Goal: Transaction & Acquisition: Purchase product/service

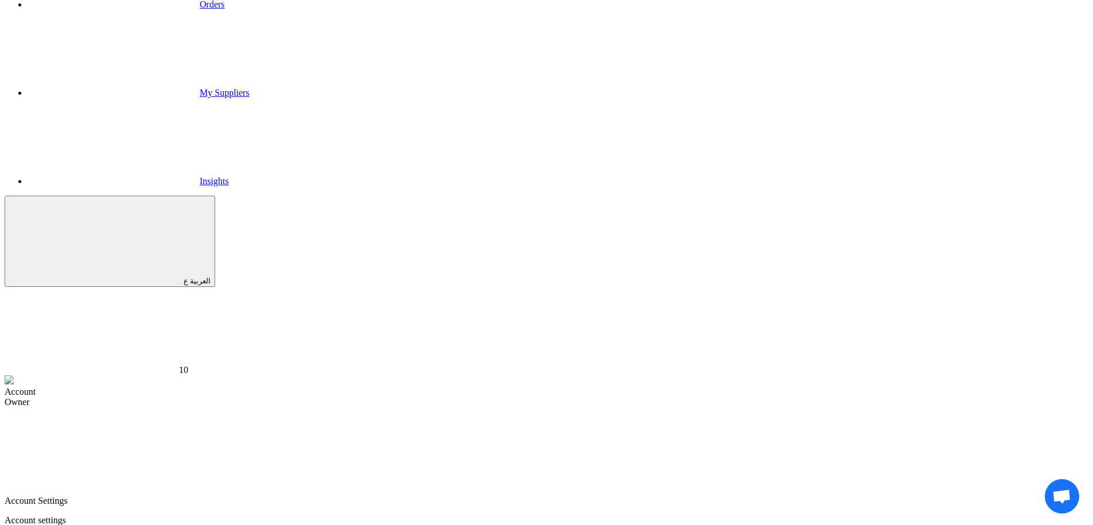
scroll to position [187, 0]
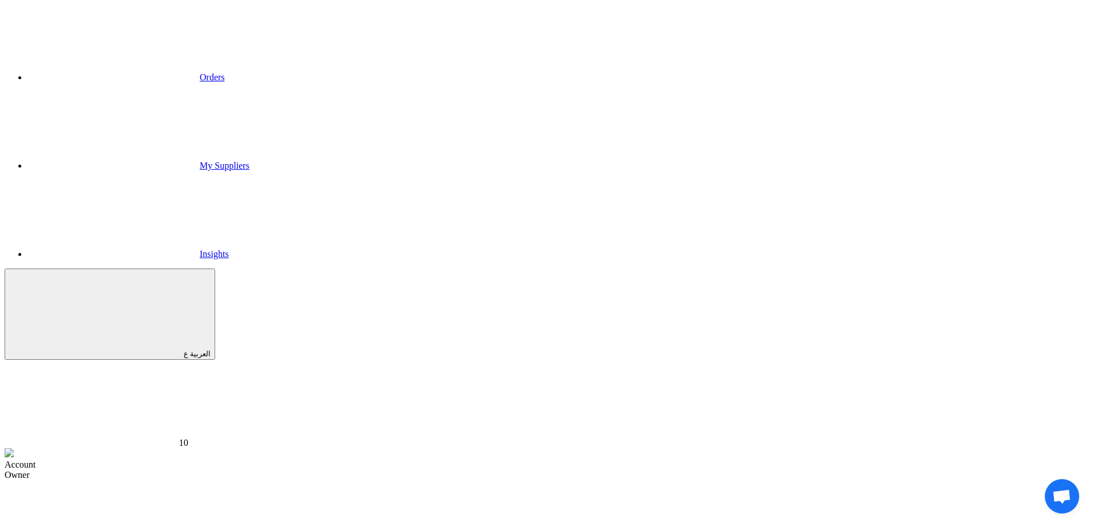
scroll to position [157, 0]
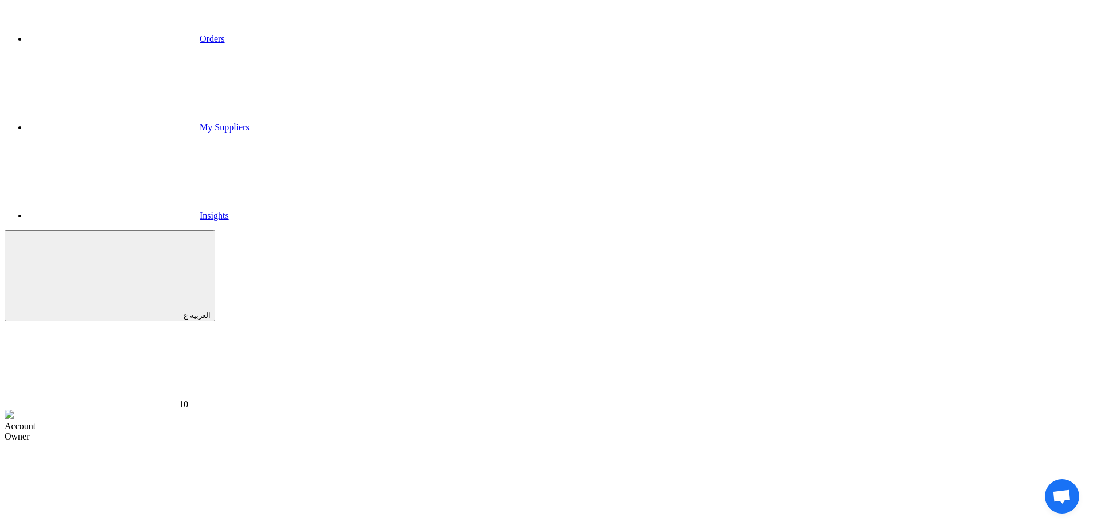
type input "Cat01"
type input "CAT001"
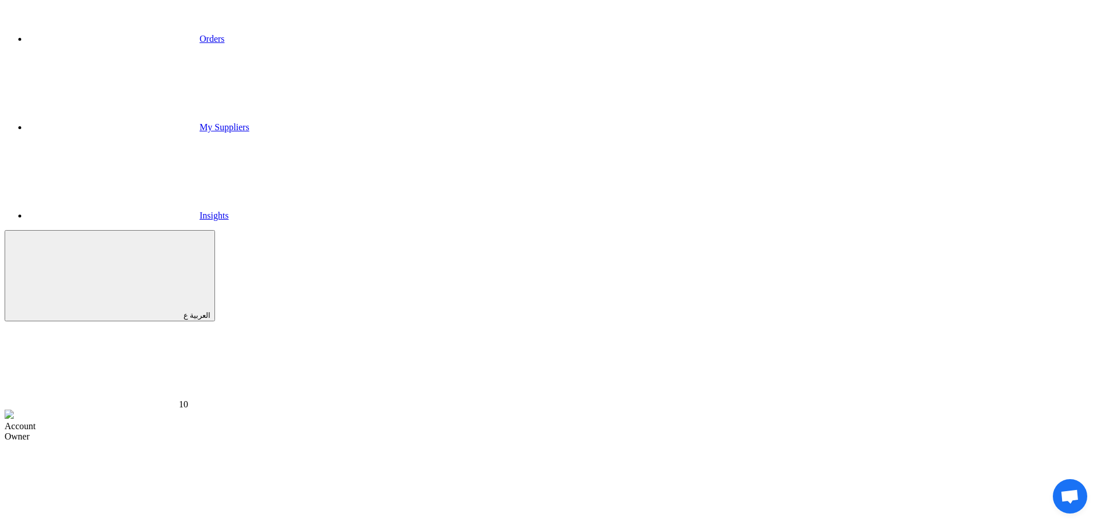
type input "S"
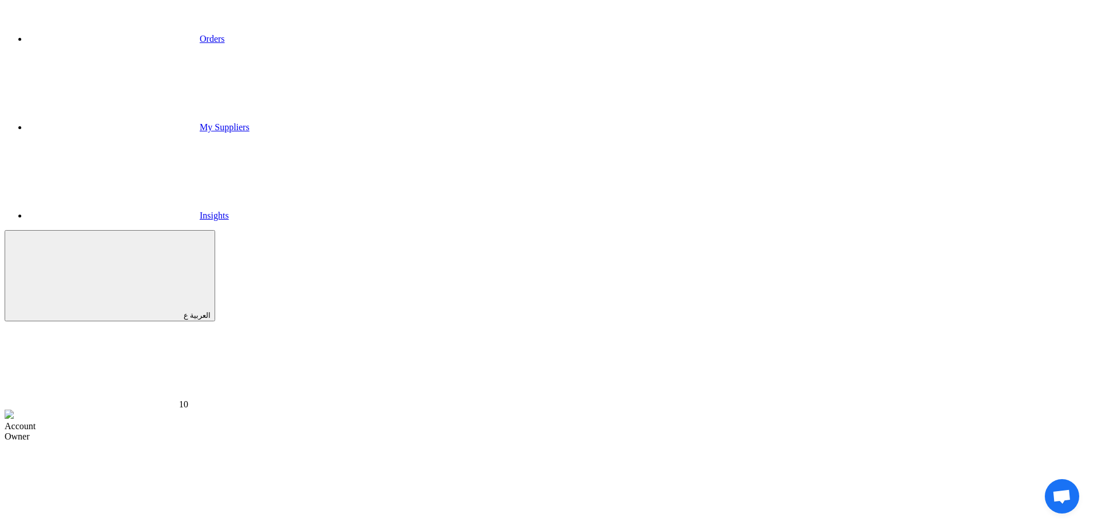
copy td "M039"
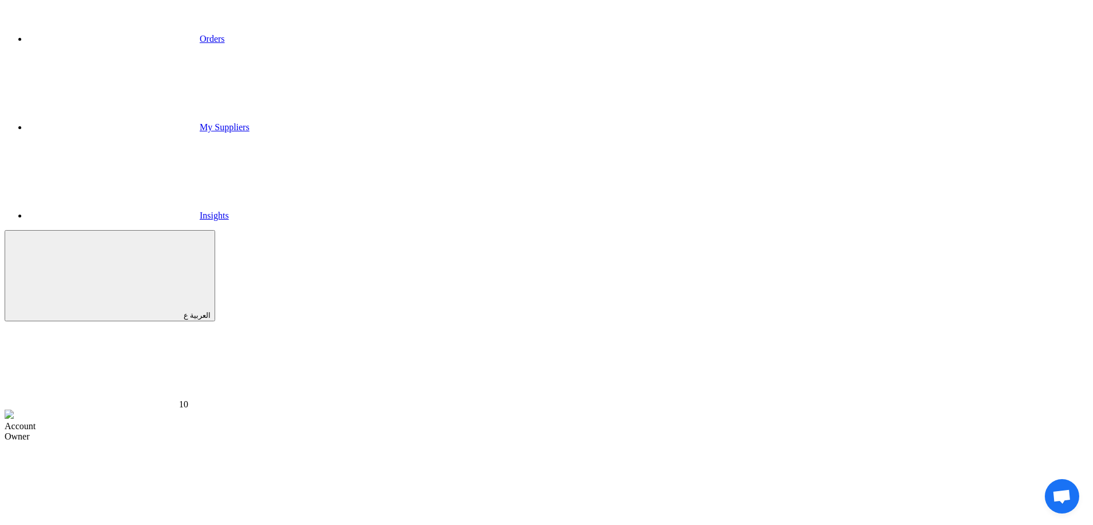
copy td "CAT001"
copy td "M017"
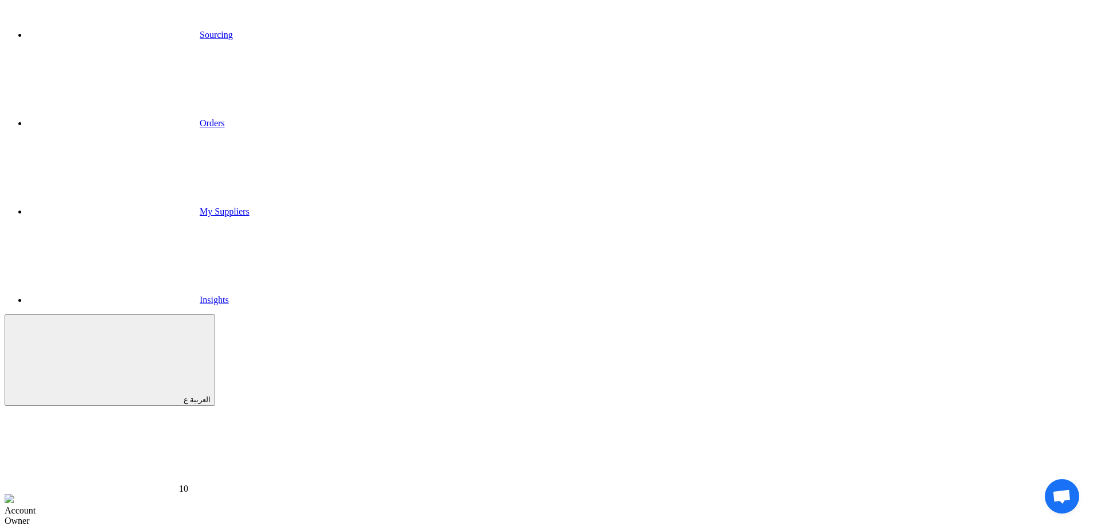
scroll to position [54, 0]
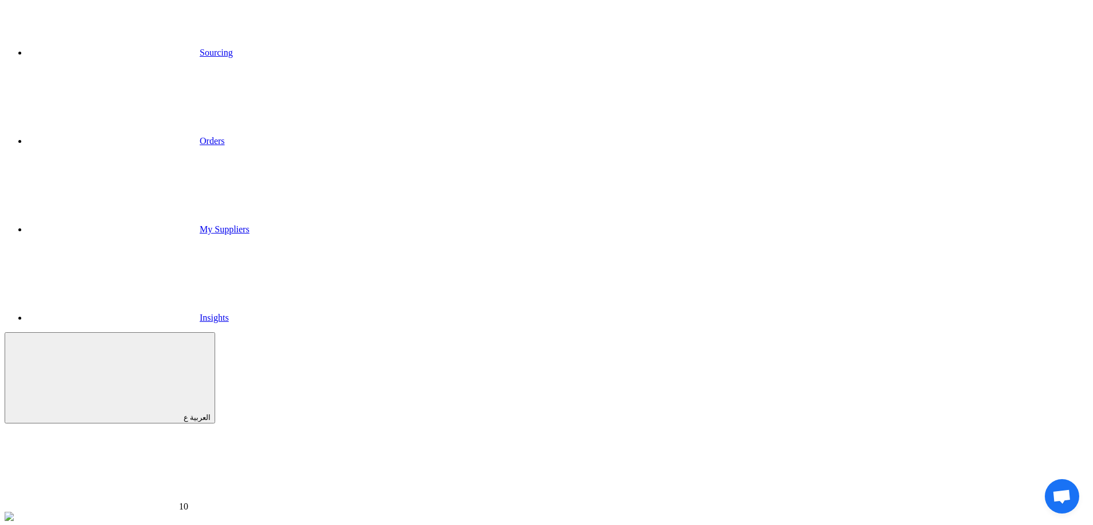
drag, startPoint x: 423, startPoint y: 180, endPoint x: 436, endPoint y: 177, distance: 13.4
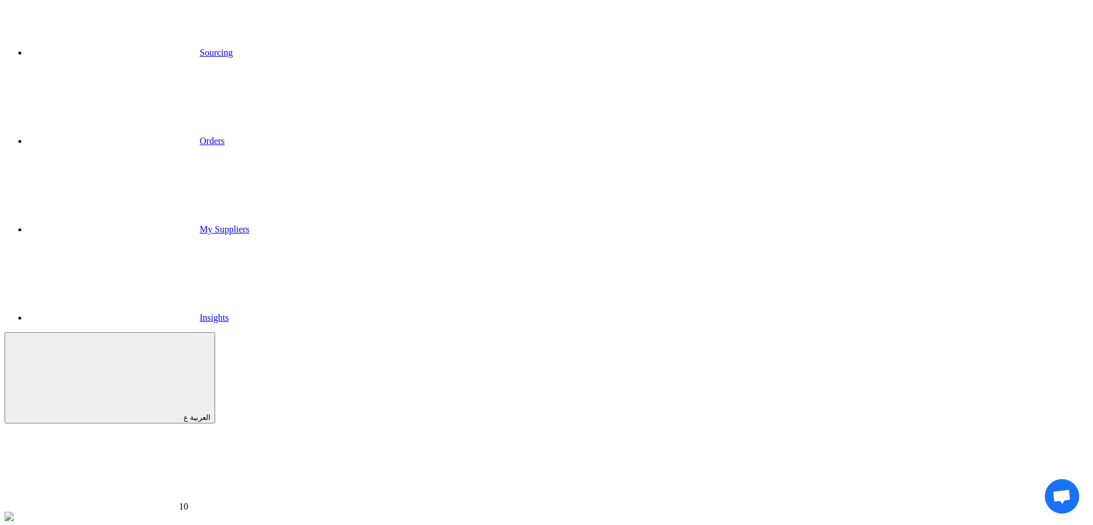
paste input "Maadi Stores"
type input "Maadi Stores"
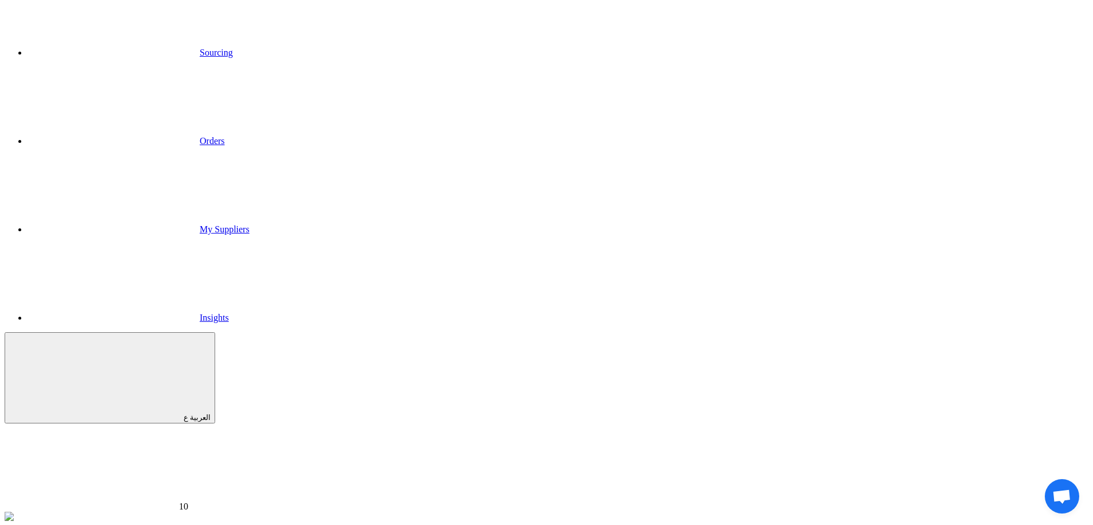
paste input "Downtown Stores"
type input "Downtown Stores"
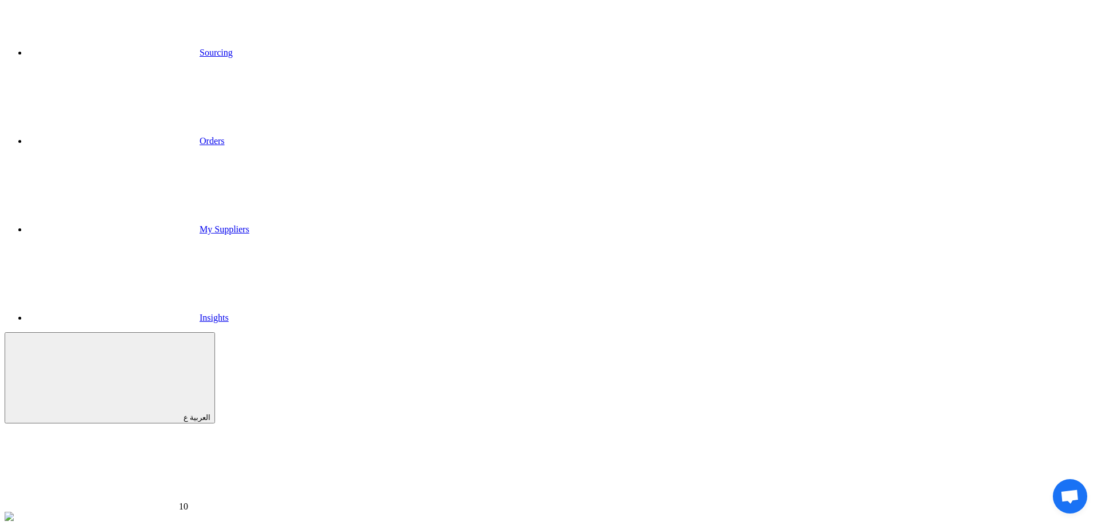
paste input "Aswan Stores"
type input "Aswan Stores"
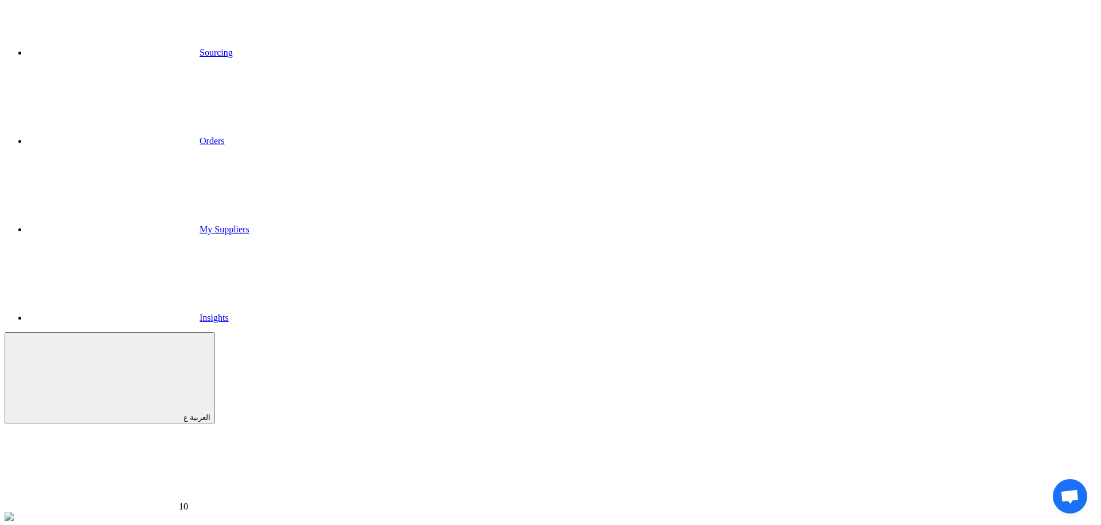
type input "4th Abdallah Bash"
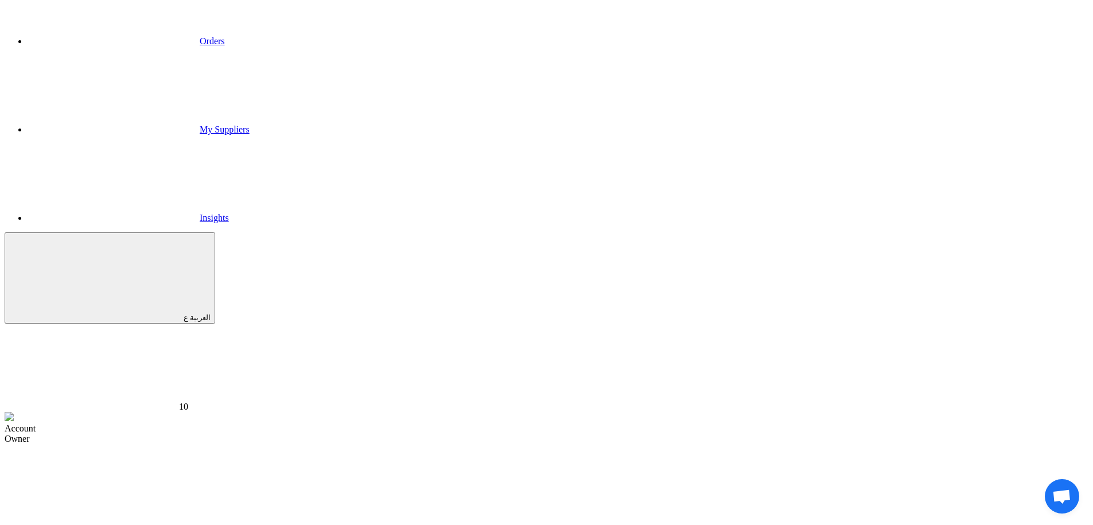
scroll to position [158, 0]
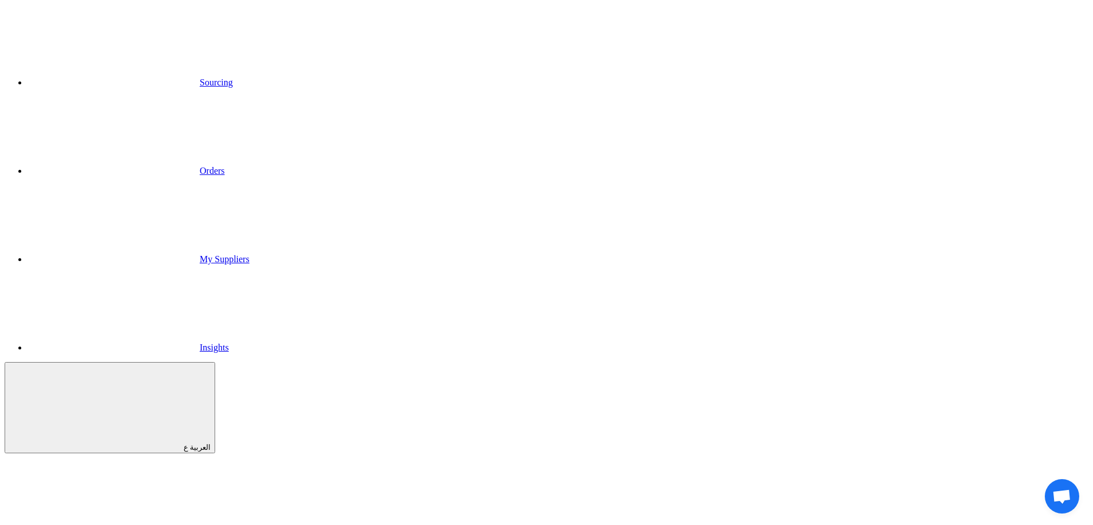
scroll to position [21, 0]
type input "C"
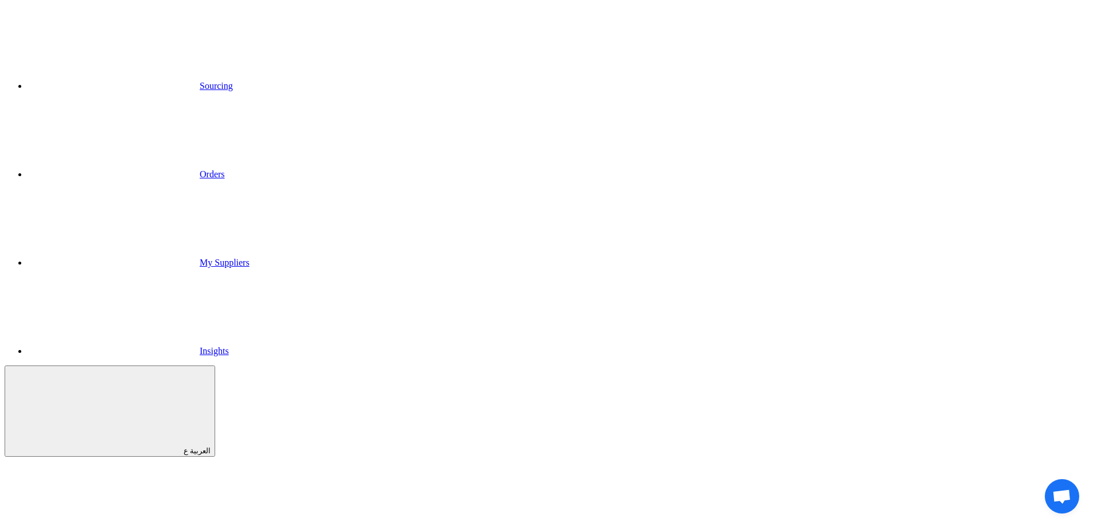
copy td "Company 1"
paste input "Company 1"
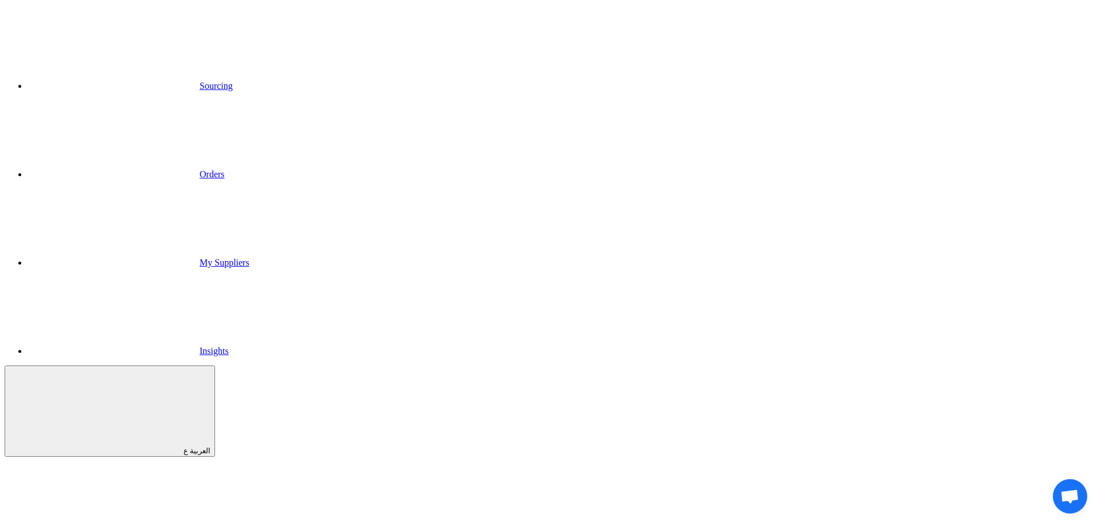
type input "Company 3"
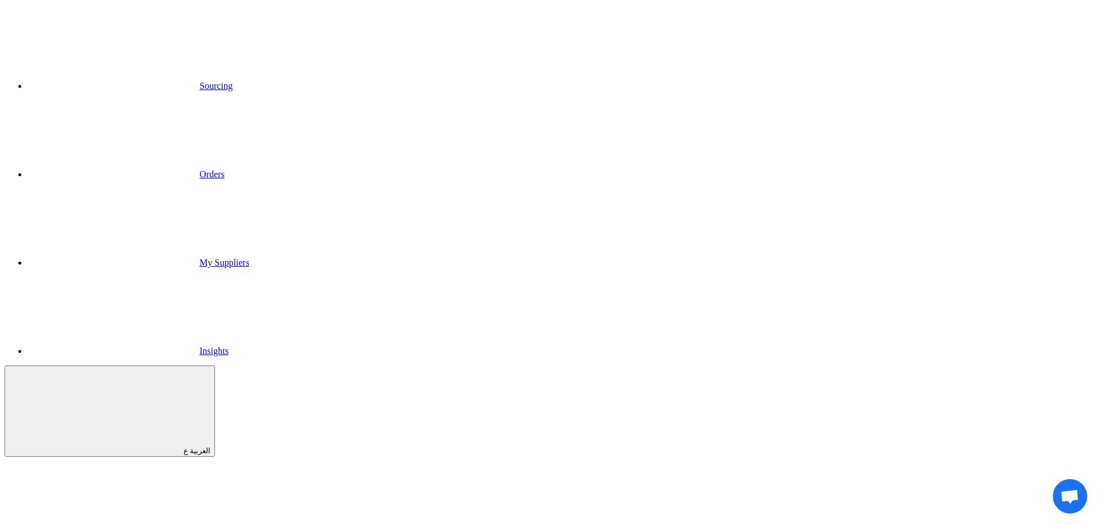
type input "4th Abdallah bash"
drag, startPoint x: 429, startPoint y: 215, endPoint x: 458, endPoint y: 211, distance: 29.5
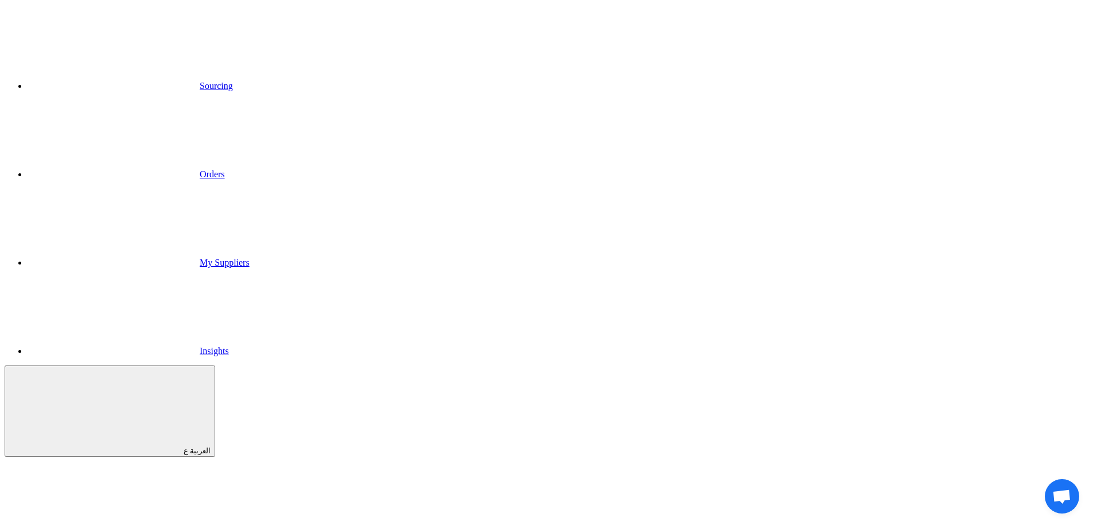
copy td "Company 1"
drag, startPoint x: 428, startPoint y: 248, endPoint x: 467, endPoint y: 251, distance: 39.7
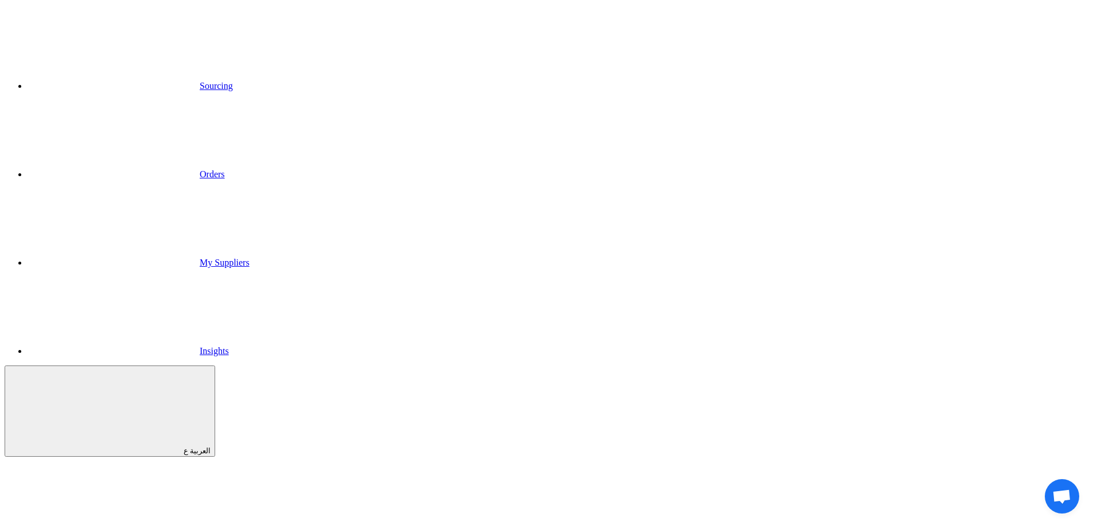
copy td "Company 2"
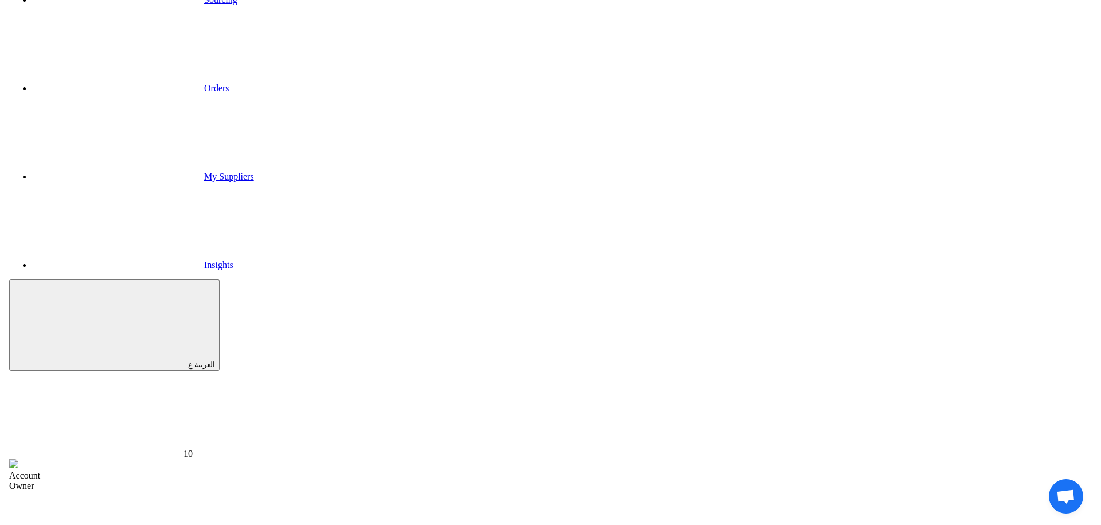
scroll to position [110, 0]
drag, startPoint x: 436, startPoint y: 133, endPoint x: 462, endPoint y: 133, distance: 25.8
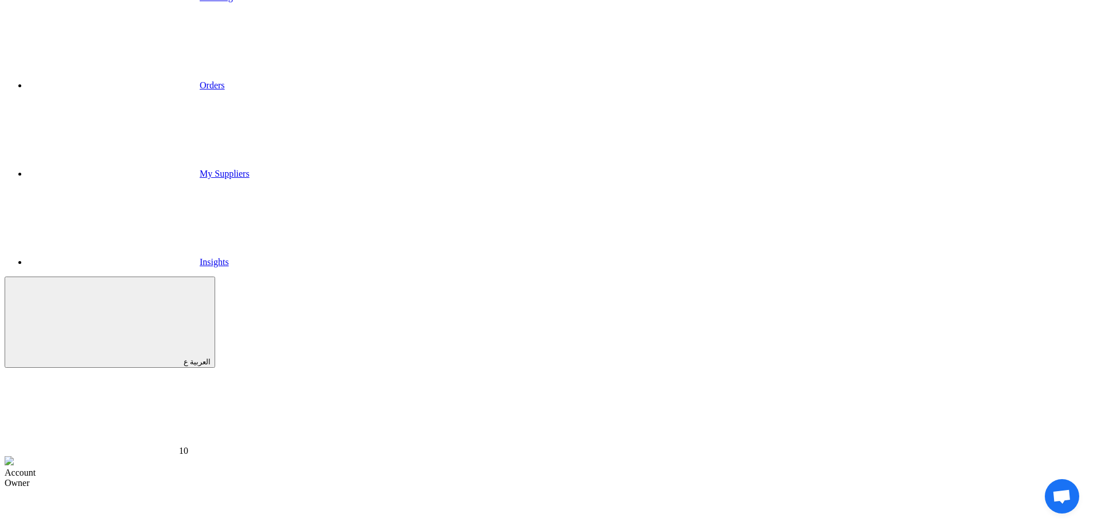
copy td "Department 1"
drag, startPoint x: 427, startPoint y: 306, endPoint x: 452, endPoint y: 303, distance: 25.4
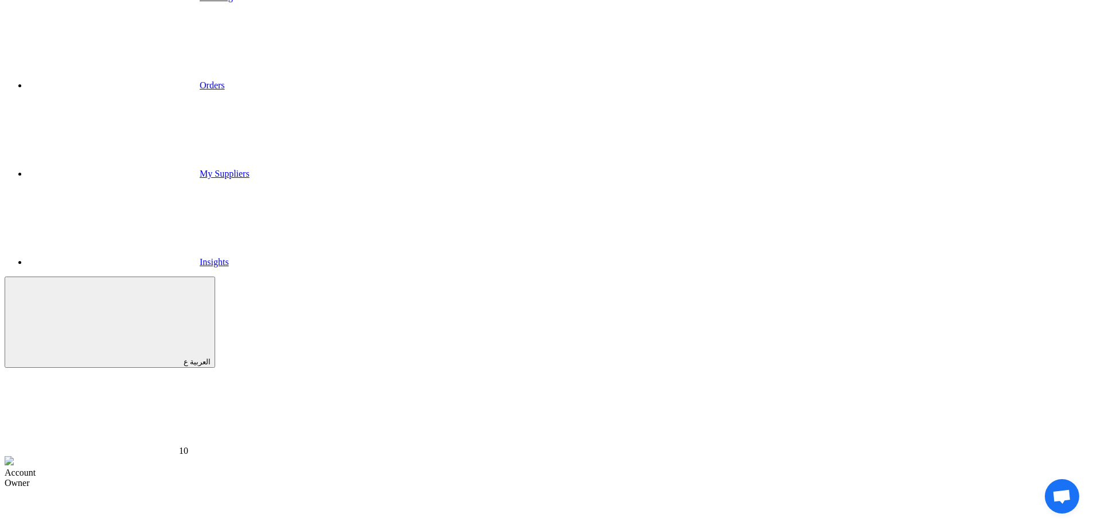
copy div "Requester 1"
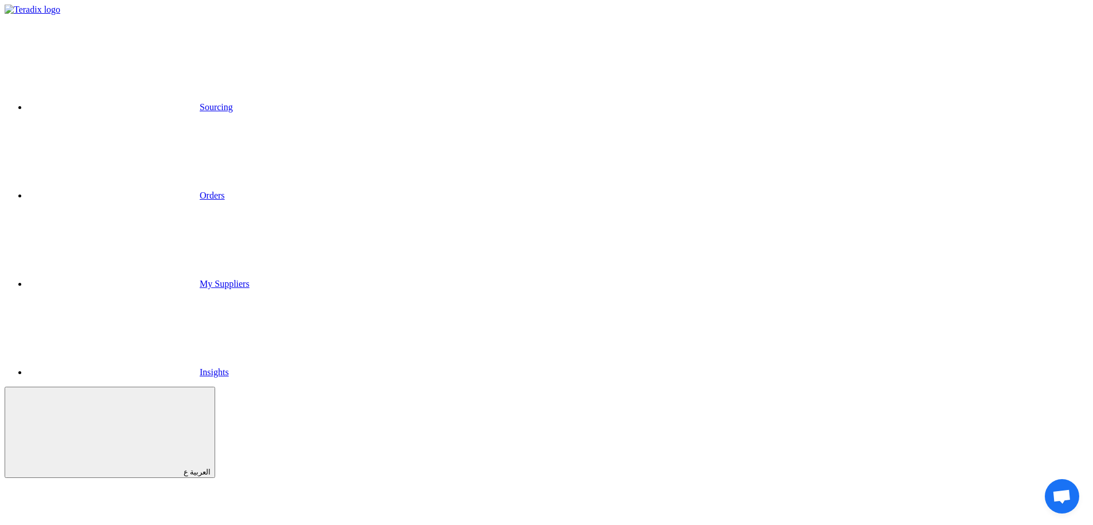
click at [233, 102] on link "Sourcing" at bounding box center [130, 107] width 205 height 10
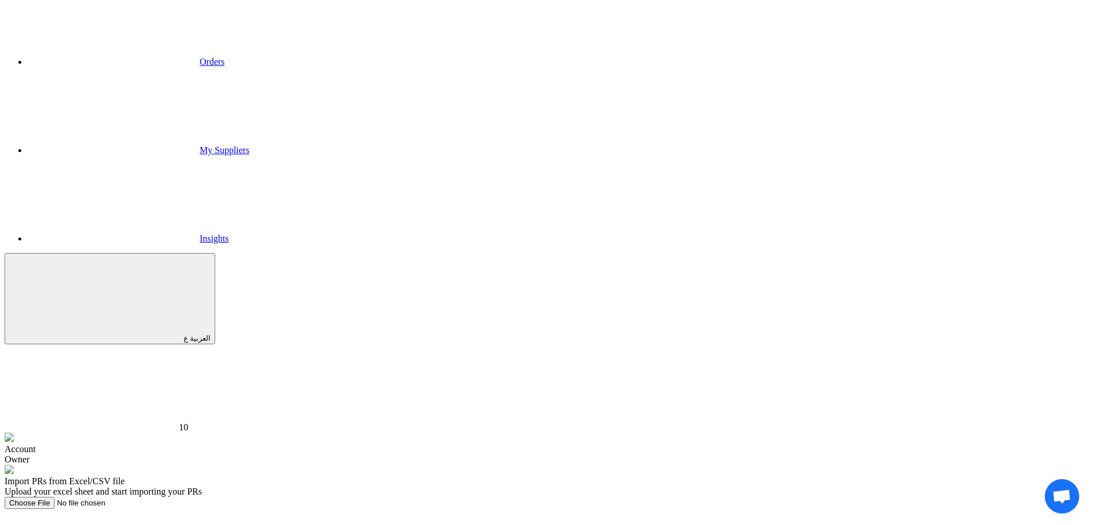
scroll to position [142, 0]
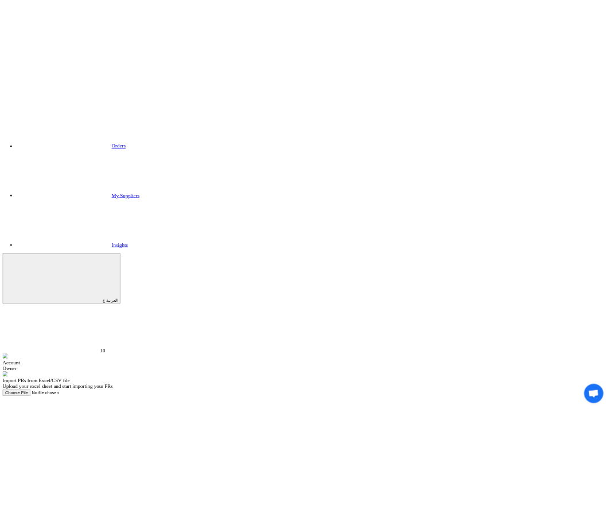
scroll to position [161, 0]
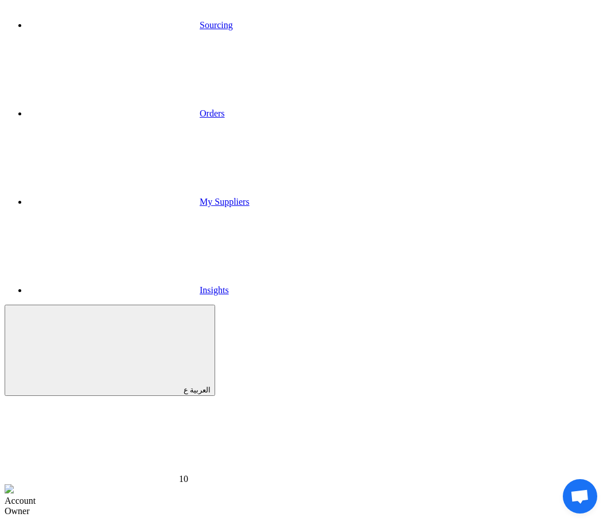
scroll to position [0, 0]
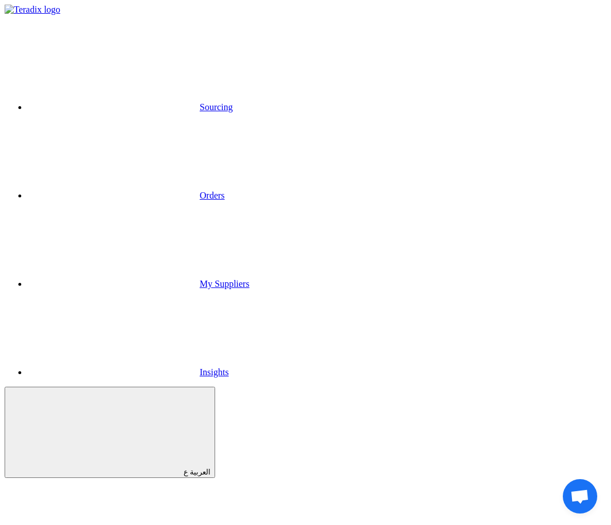
click at [103, 102] on link "Sourcing" at bounding box center [130, 107] width 205 height 10
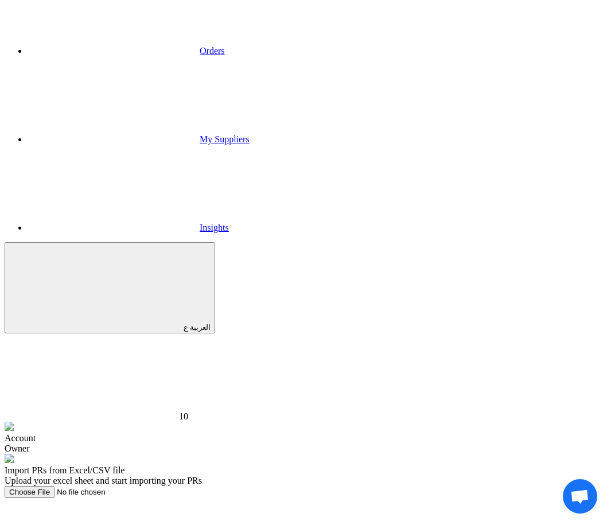
scroll to position [171, 0]
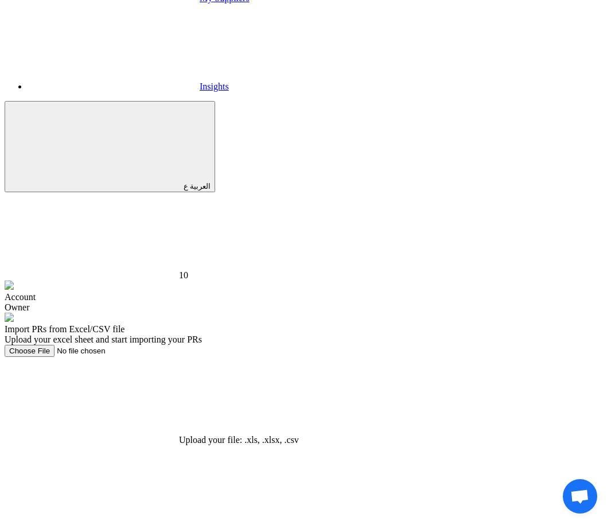
scroll to position [297, 0]
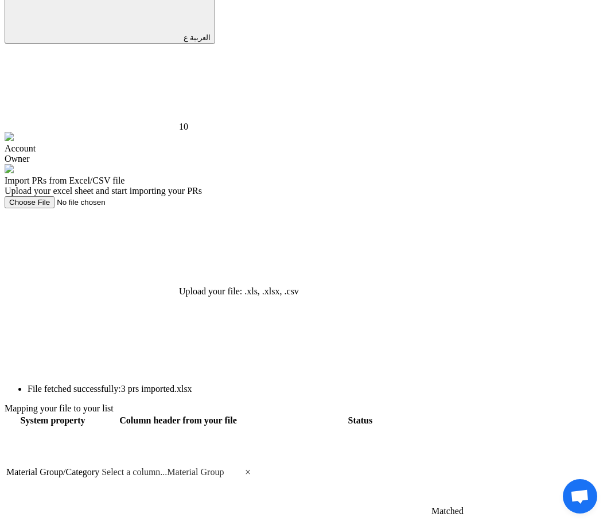
scroll to position [438, 0]
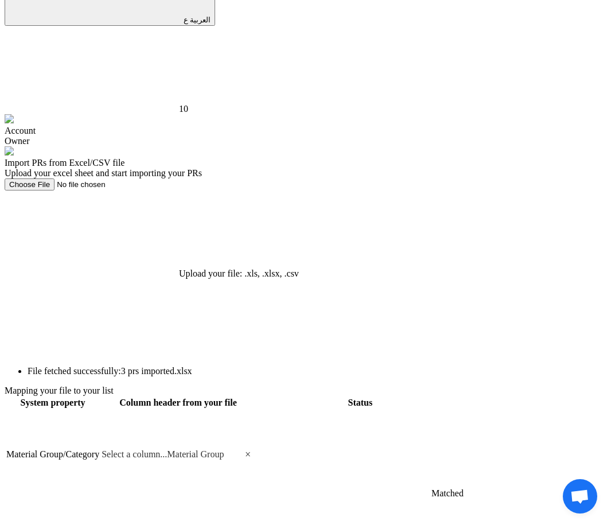
scroll to position [437, 0]
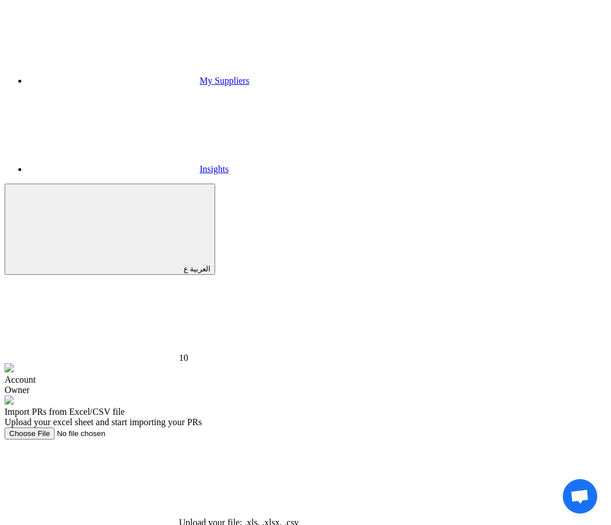
scroll to position [214, 0]
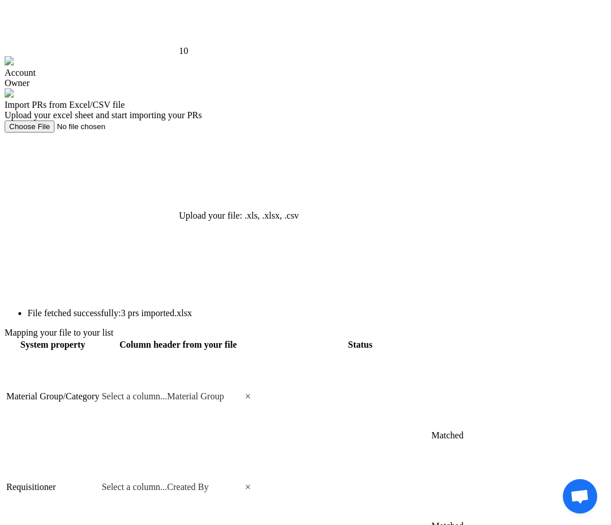
scroll to position [506, 0]
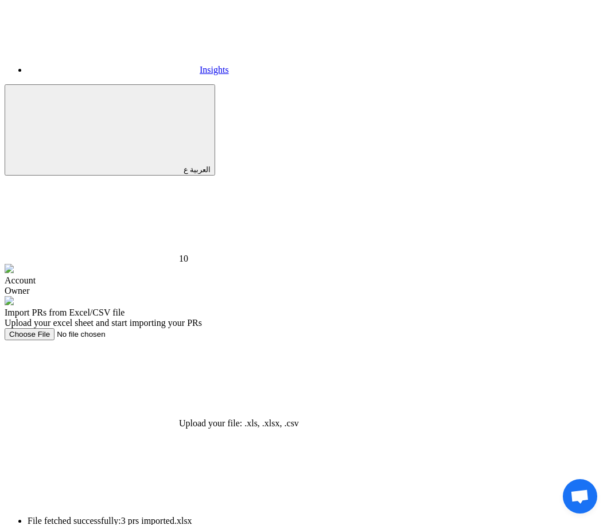
scroll to position [313, 0]
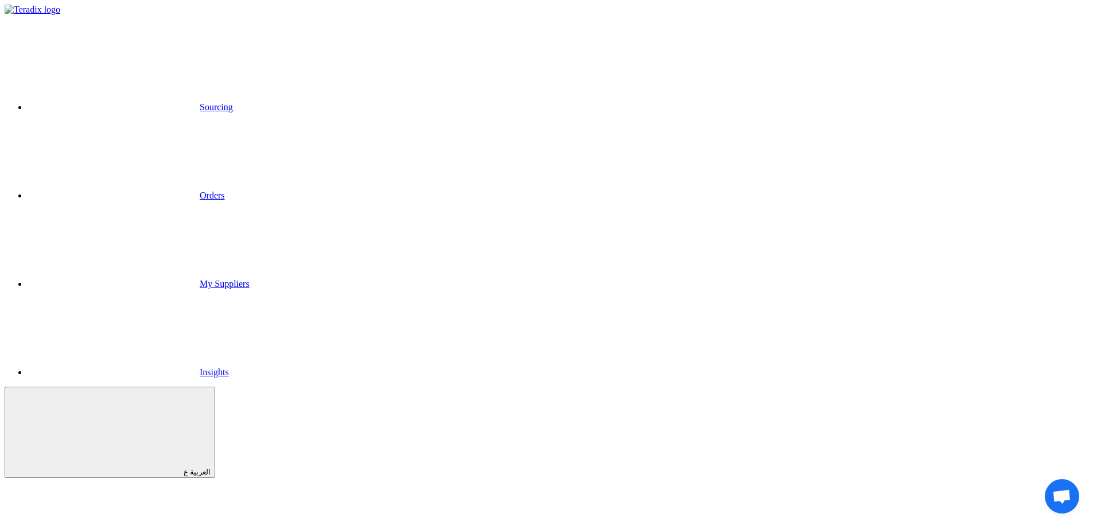
click at [28, 24] on use at bounding box center [28, 24] width 0 height 0
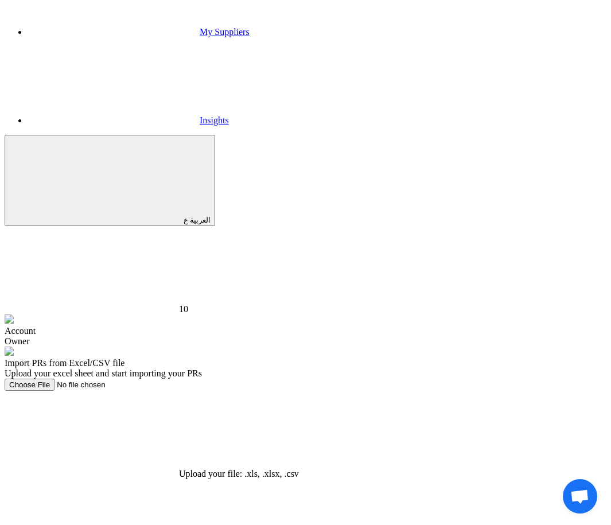
scroll to position [1, 0]
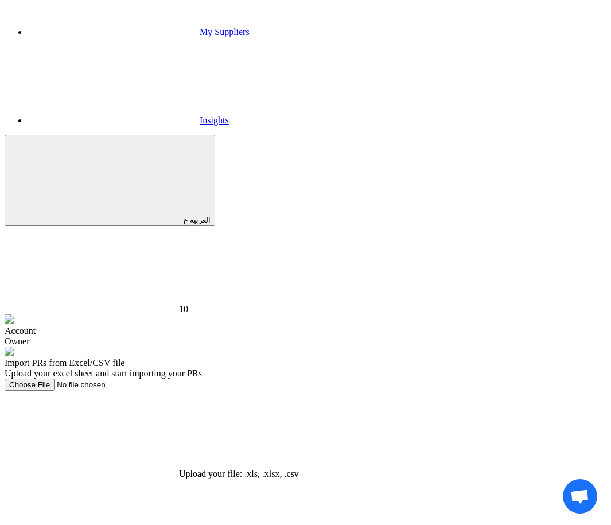
scroll to position [216, 0]
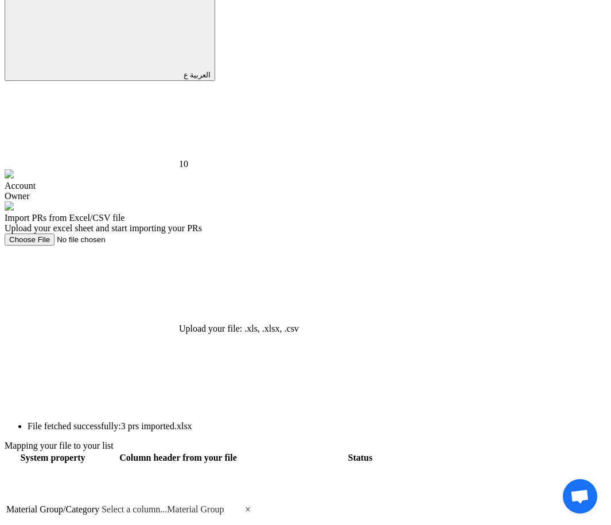
scroll to position [419, 0]
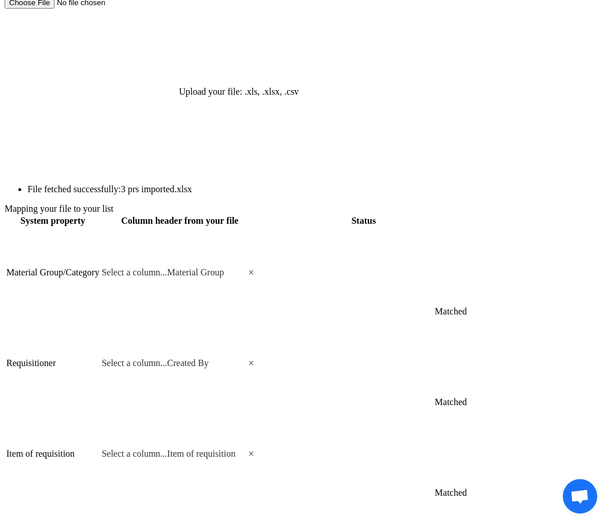
scroll to position [678, 0]
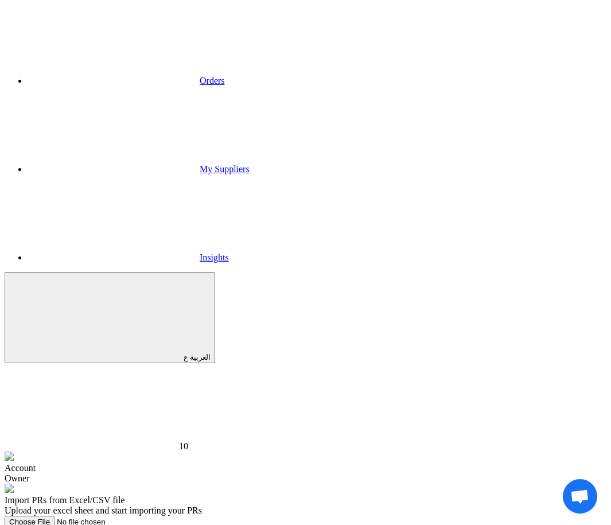
click at [150, 516] on input "Upload your file: .xls, .xlsx, .csv Upload your file: .xls, .xlsx, .csv" at bounding box center [77, 522] width 145 height 12
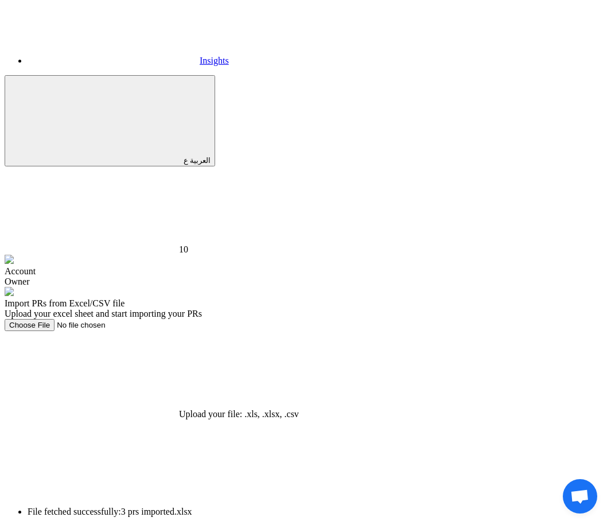
scroll to position [85, 0]
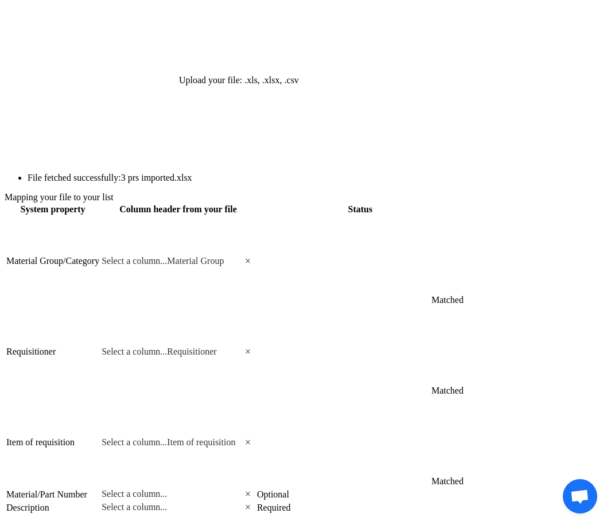
scroll to position [678, 0]
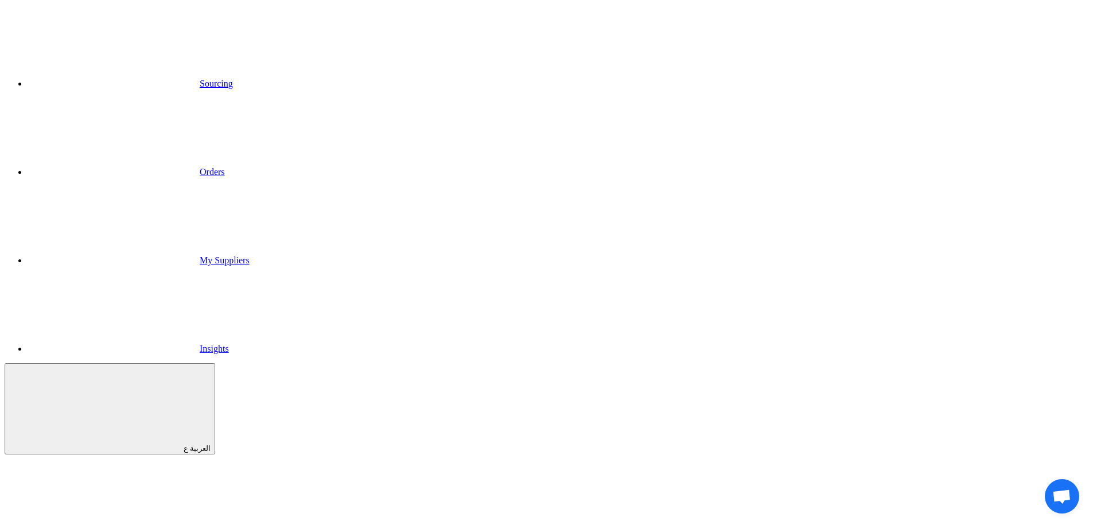
click at [233, 79] on link "Sourcing" at bounding box center [130, 84] width 205 height 10
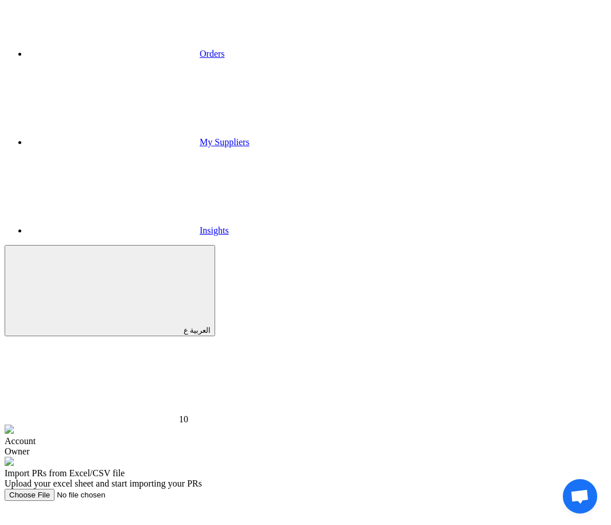
scroll to position [149, 0]
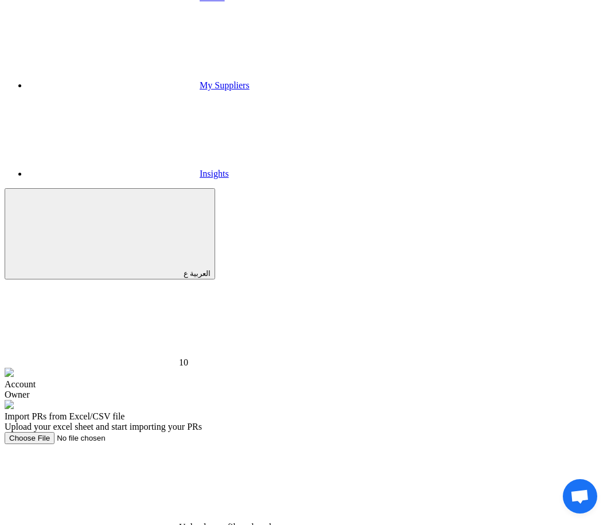
scroll to position [202, 0]
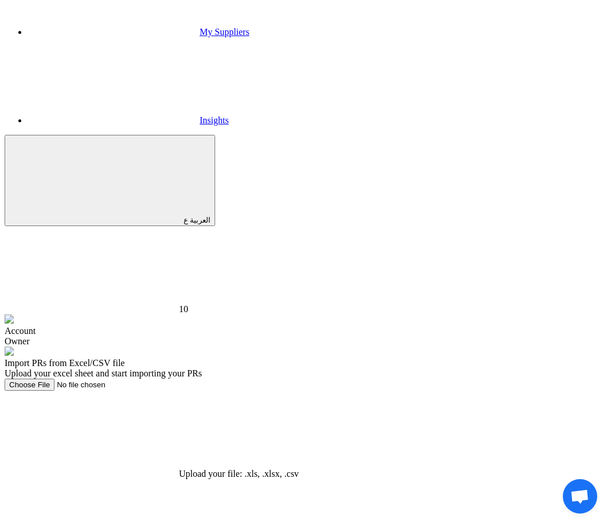
scroll to position [256, 0]
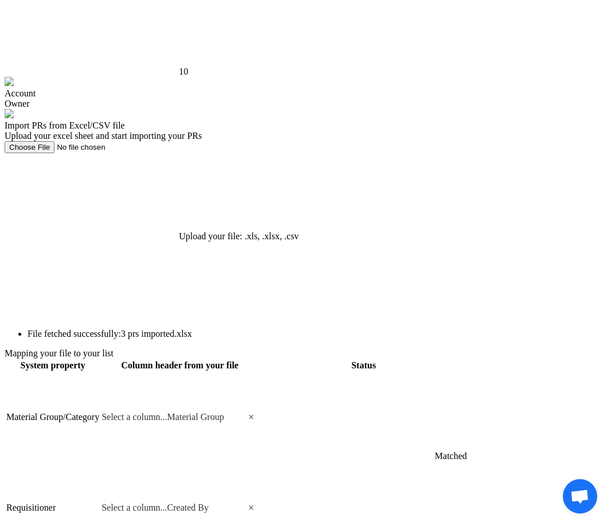
scroll to position [497, 0]
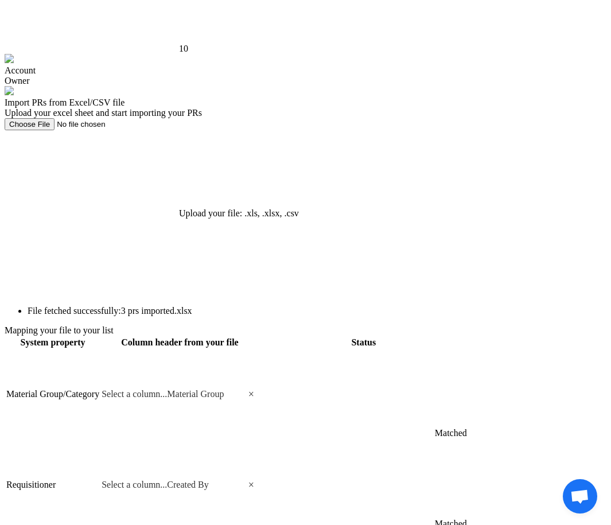
scroll to position [678, 0]
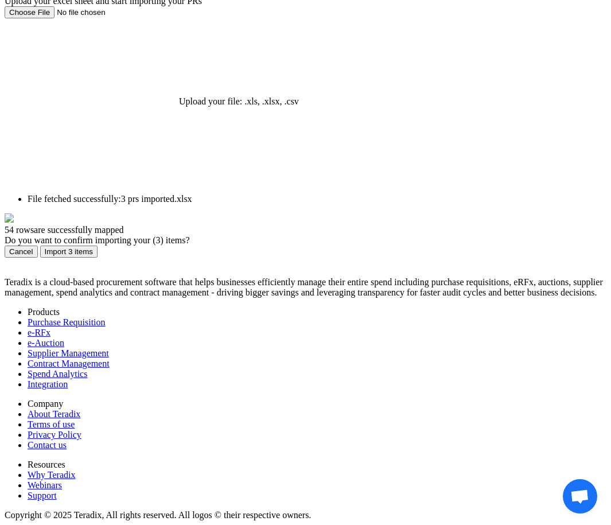
scroll to position [115, 0]
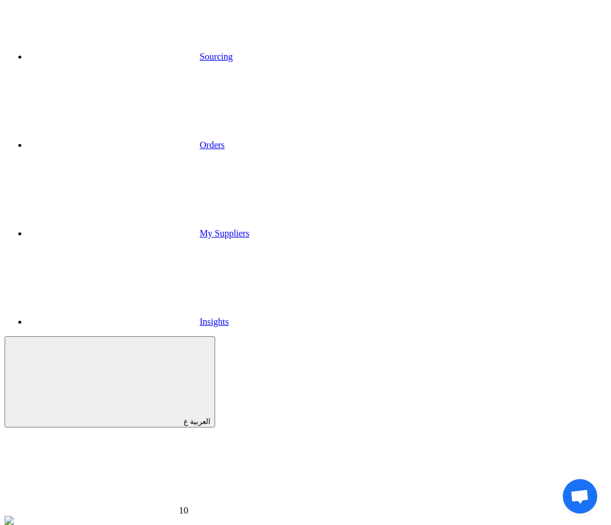
scroll to position [27, 0]
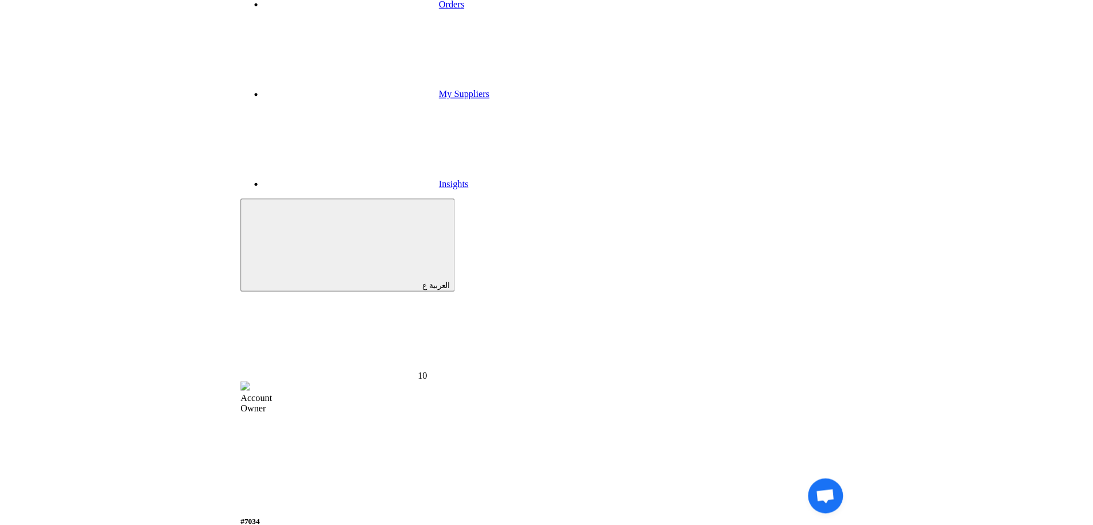
scroll to position [187, 0]
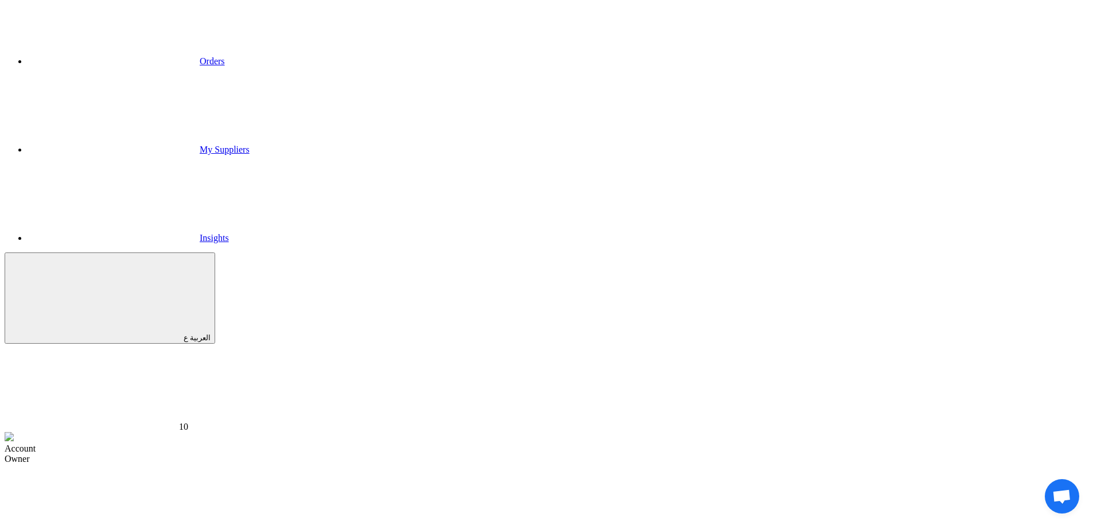
scroll to position [0, 0]
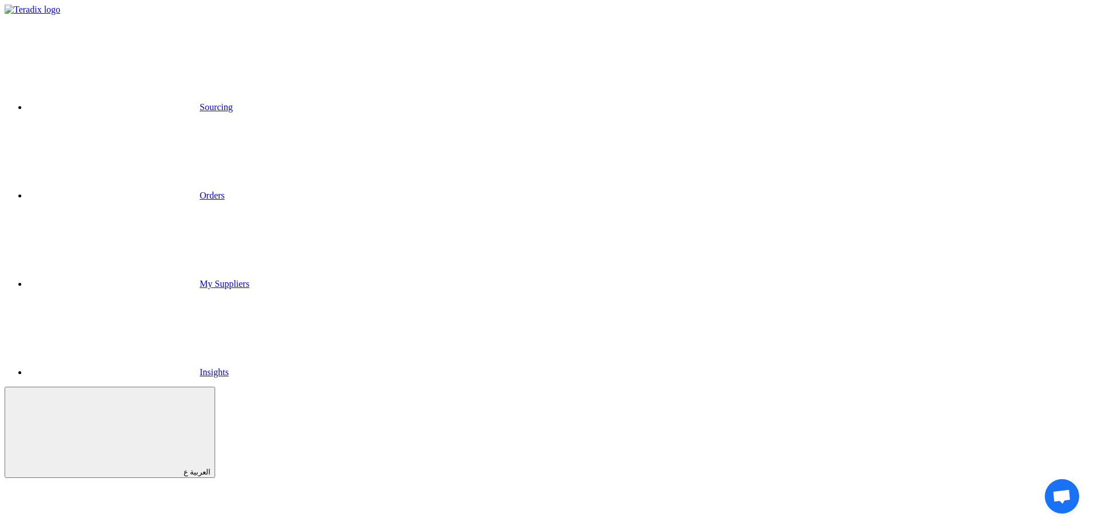
drag, startPoint x: 288, startPoint y: 228, endPoint x: 307, endPoint y: 227, distance: 19.0
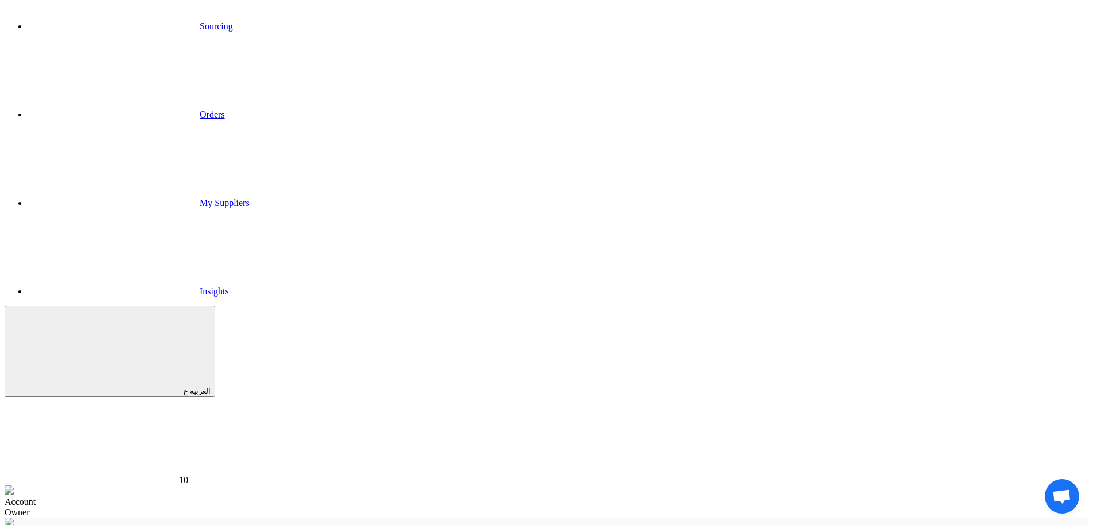
scroll to position [75, 0]
click at [610, 513] on div "Owner" at bounding box center [546, 518] width 1083 height 10
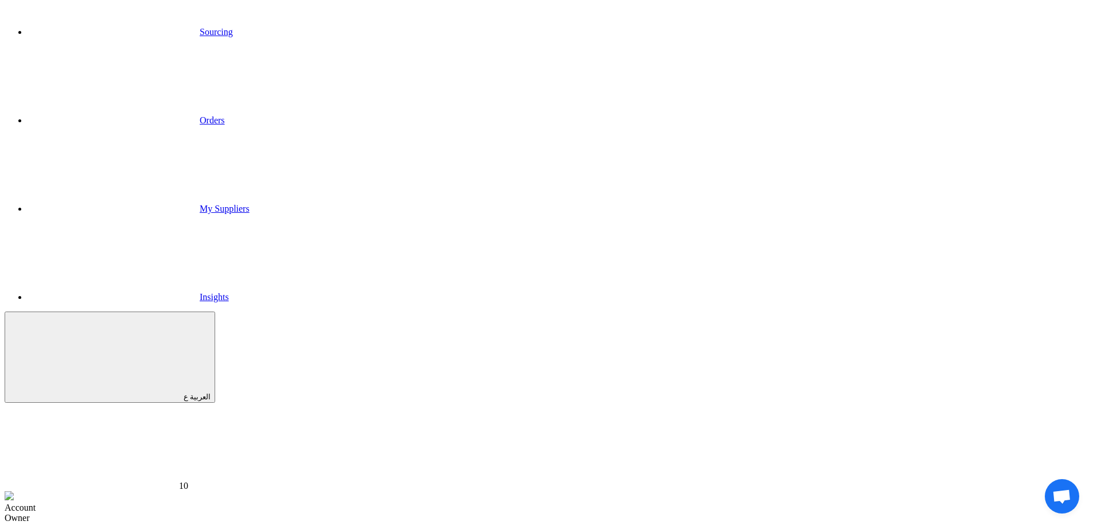
click at [610, 502] on div "Account" at bounding box center [546, 507] width 1083 height 10
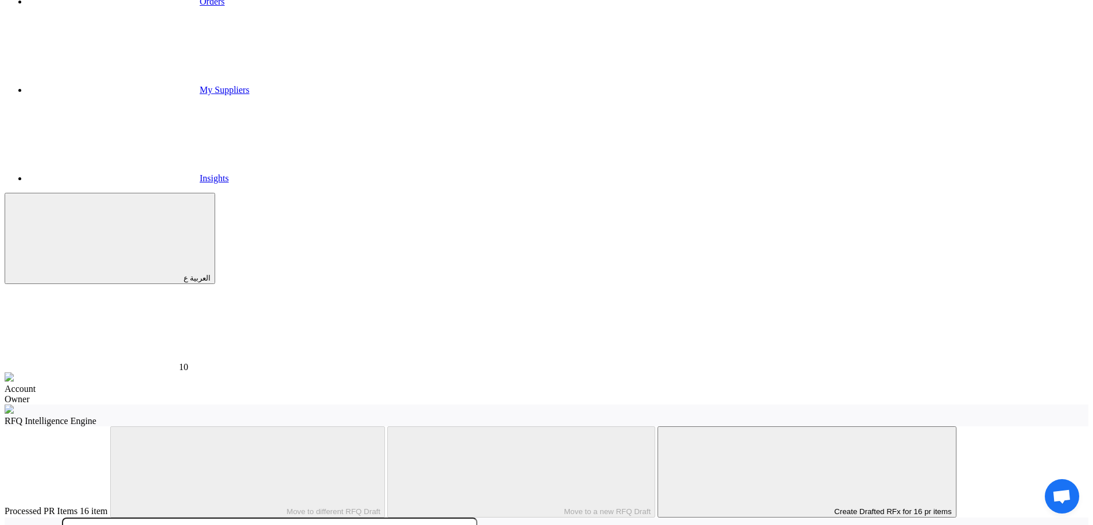
scroll to position [198, 0]
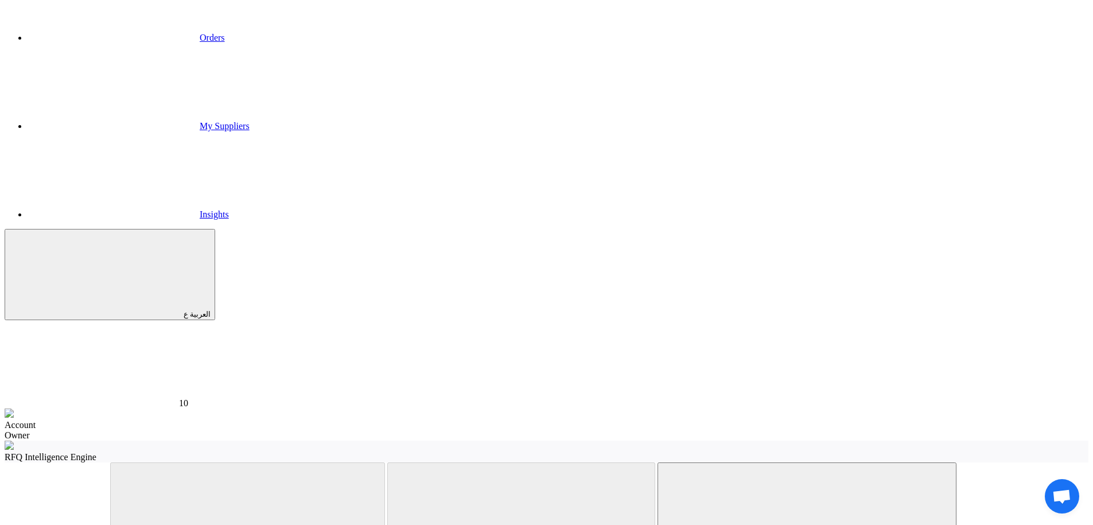
scroll to position [173, 0]
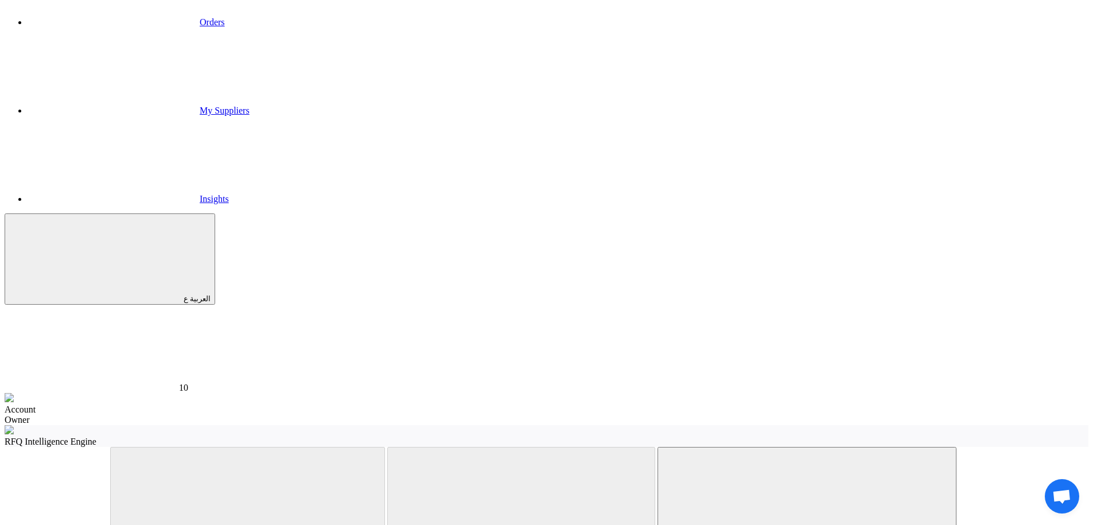
drag, startPoint x: 205, startPoint y: 170, endPoint x: 459, endPoint y: 161, distance: 254.2
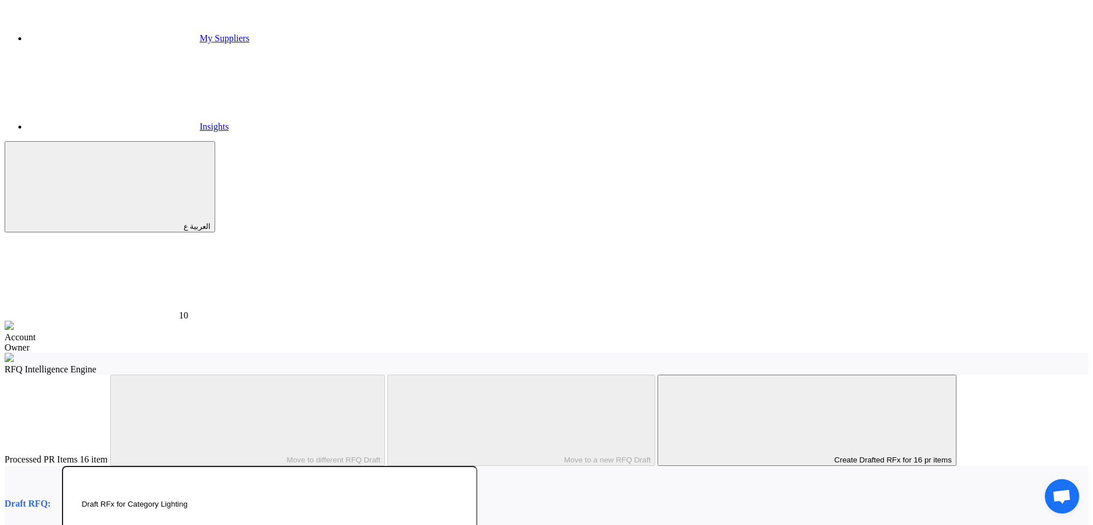
scroll to position [241, 0]
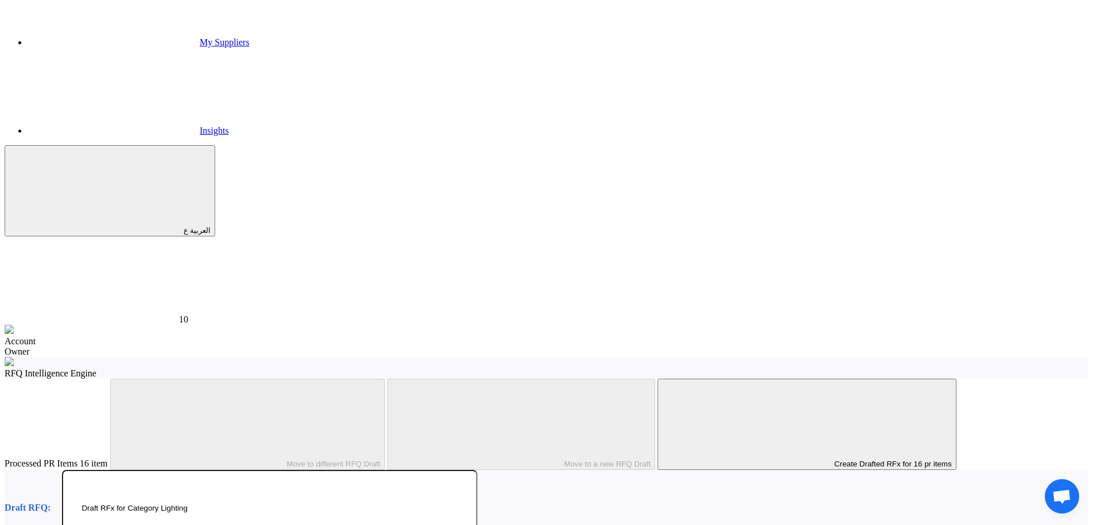
checkbox input "true"
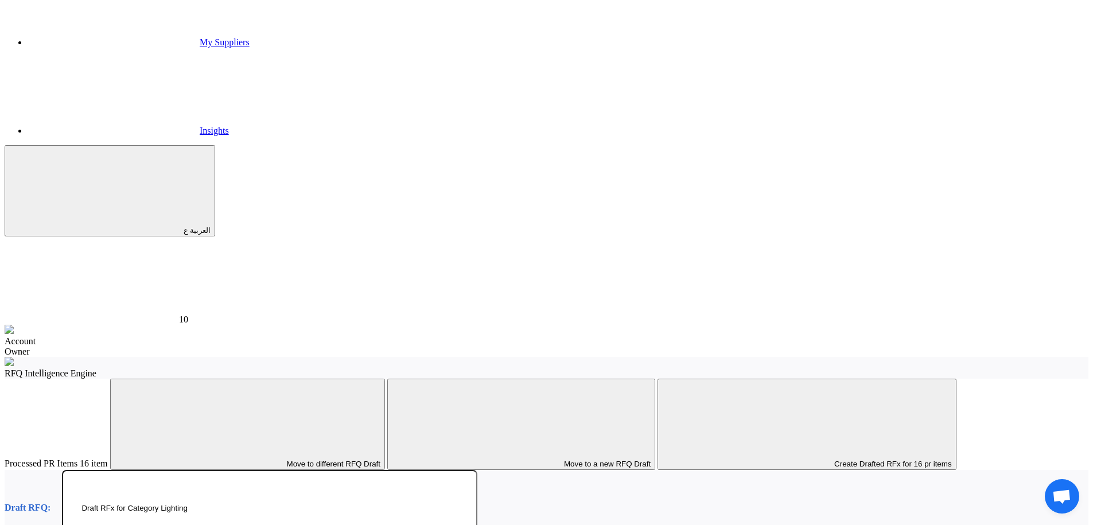
checkbox input "true"
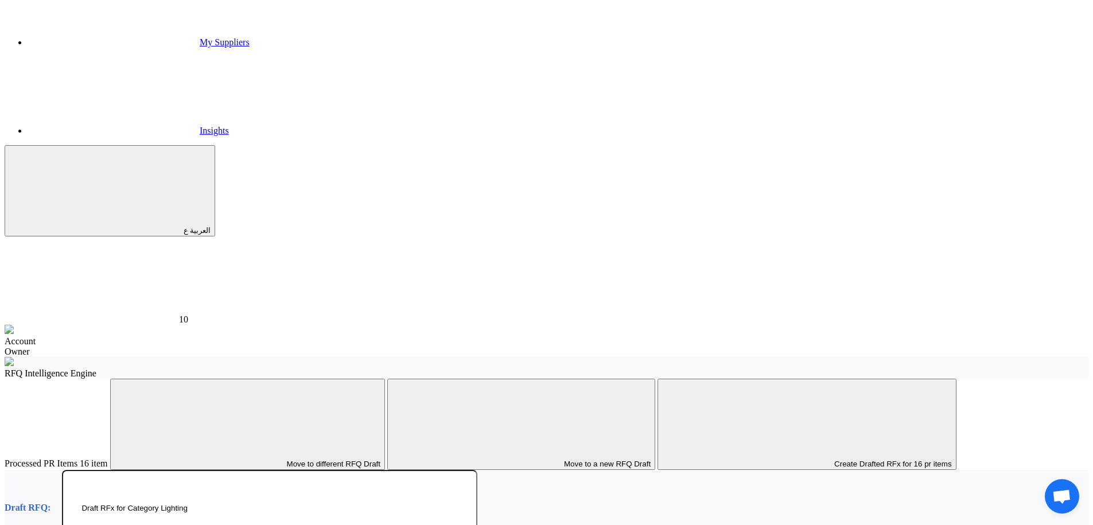
checkbox input "true"
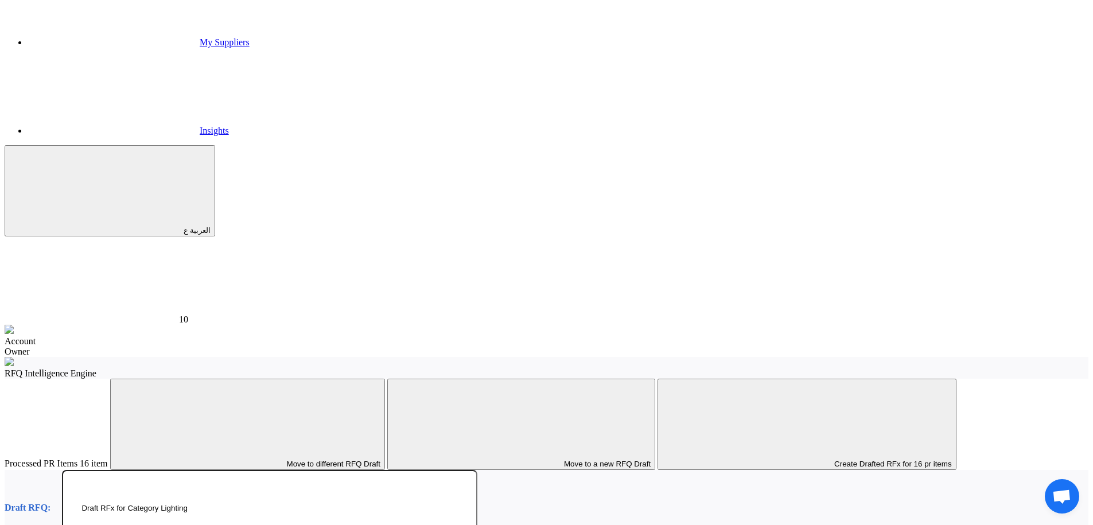
checkbox input "true"
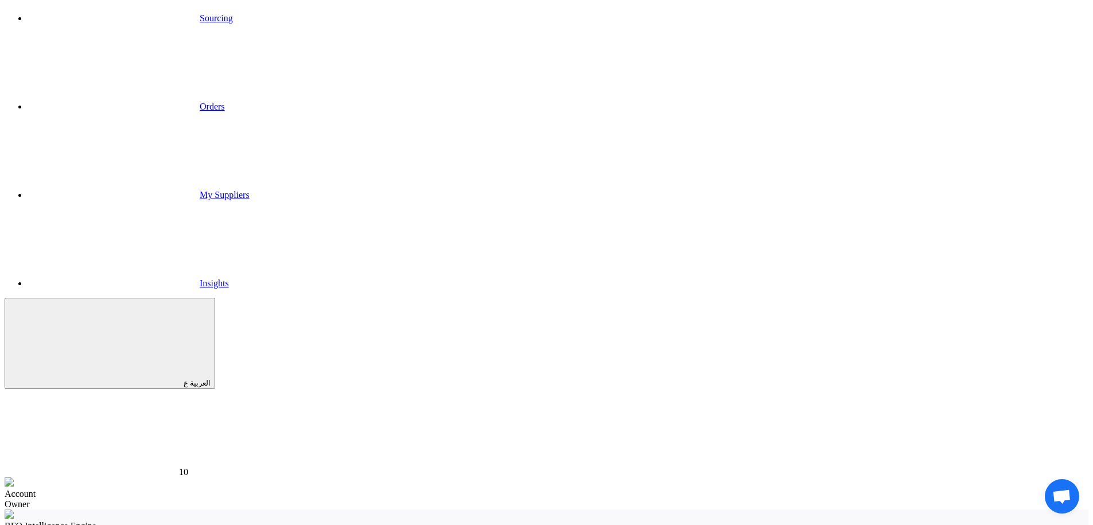
scroll to position [81, 0]
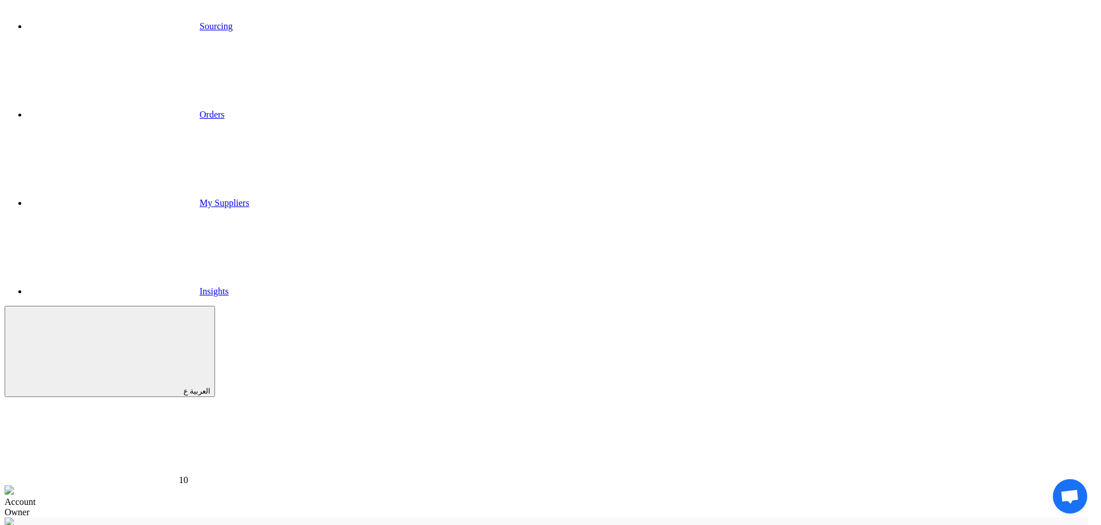
drag, startPoint x: 404, startPoint y: 210, endPoint x: 225, endPoint y: 208, distance: 178.4
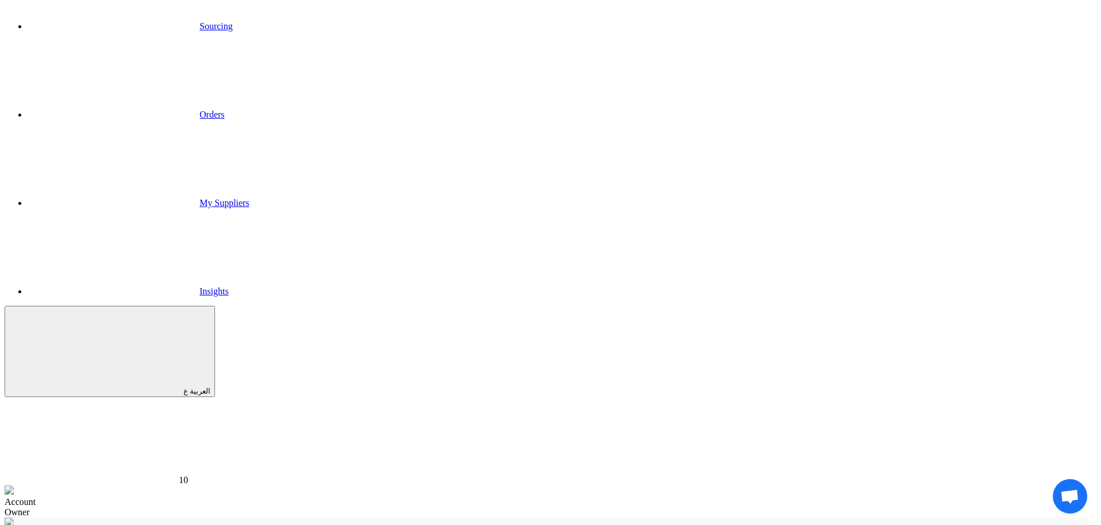
paste input "Draft RFx for Category Lighting"
type input "Draft RFx for Category Lighting 2"
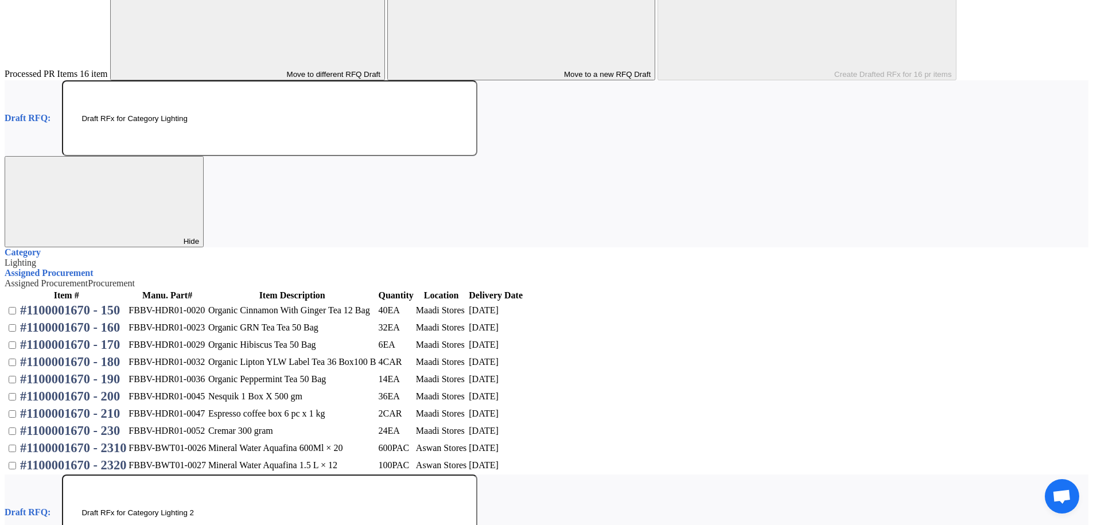
scroll to position [627, 0]
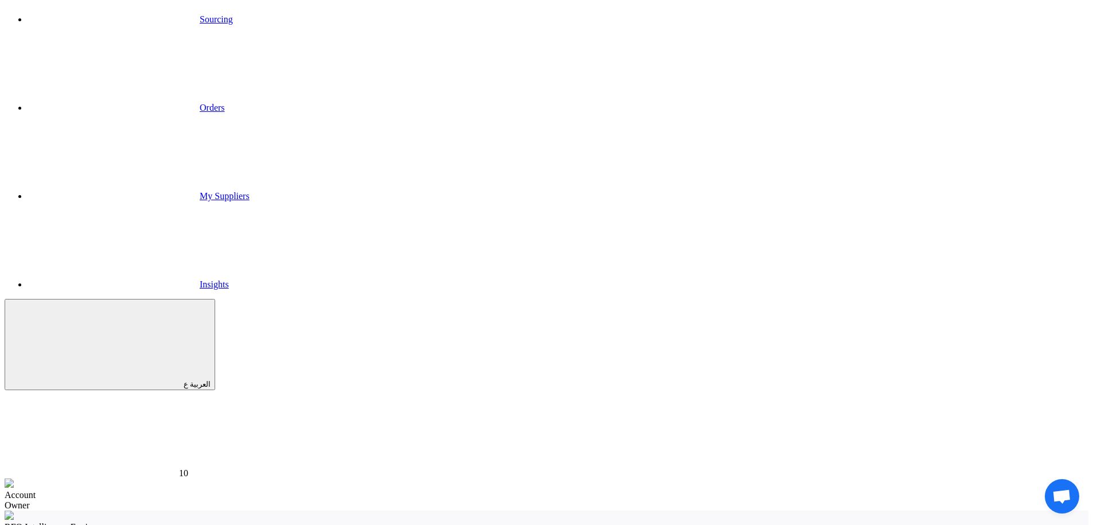
scroll to position [455, 0]
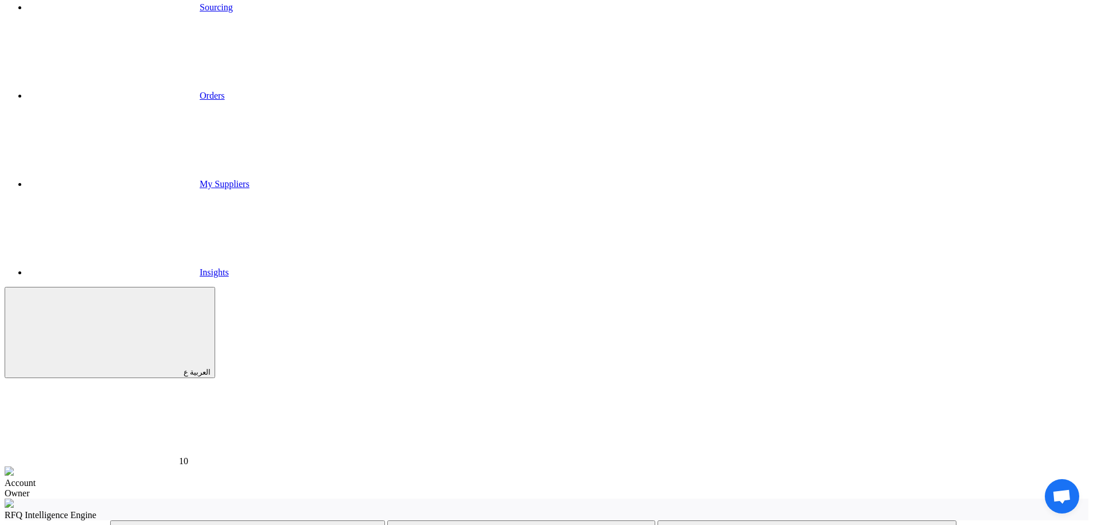
scroll to position [69, 0]
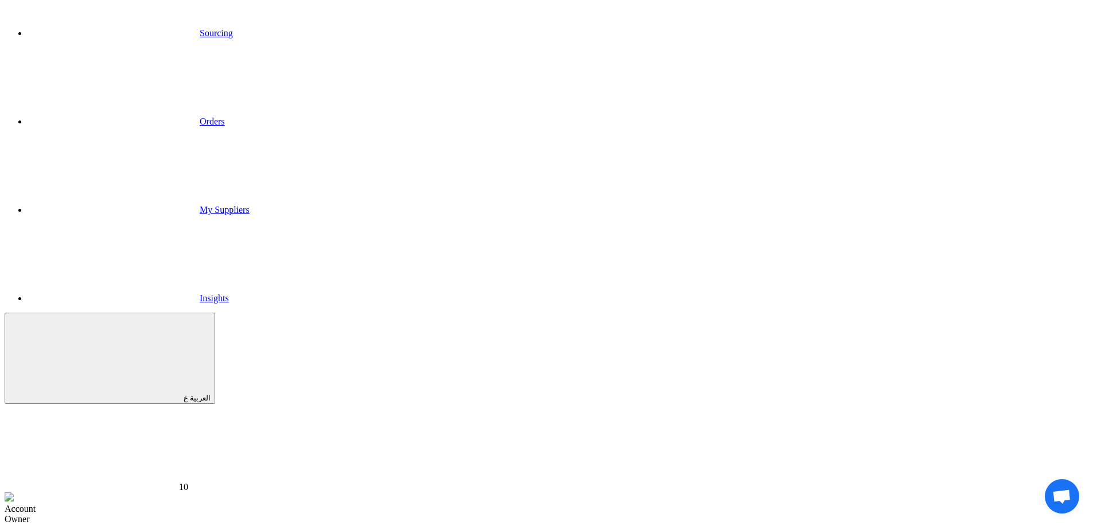
scroll to position [67, 0]
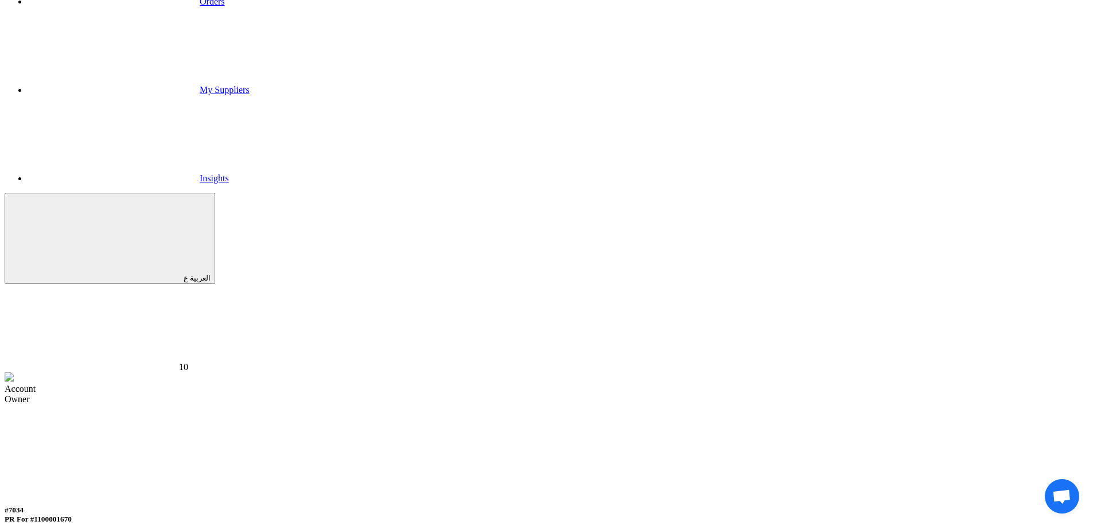
scroll to position [129, 0]
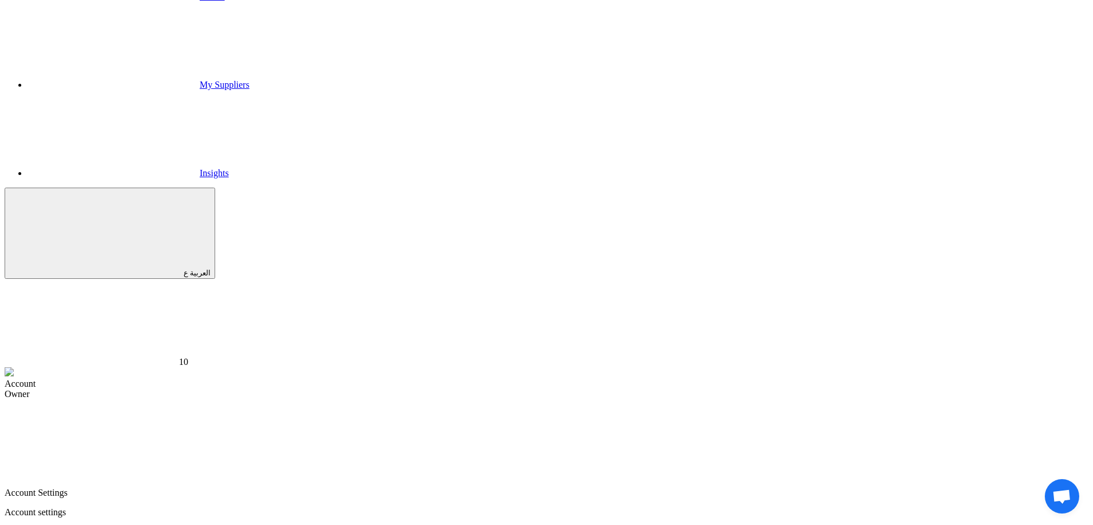
scroll to position [220, 0]
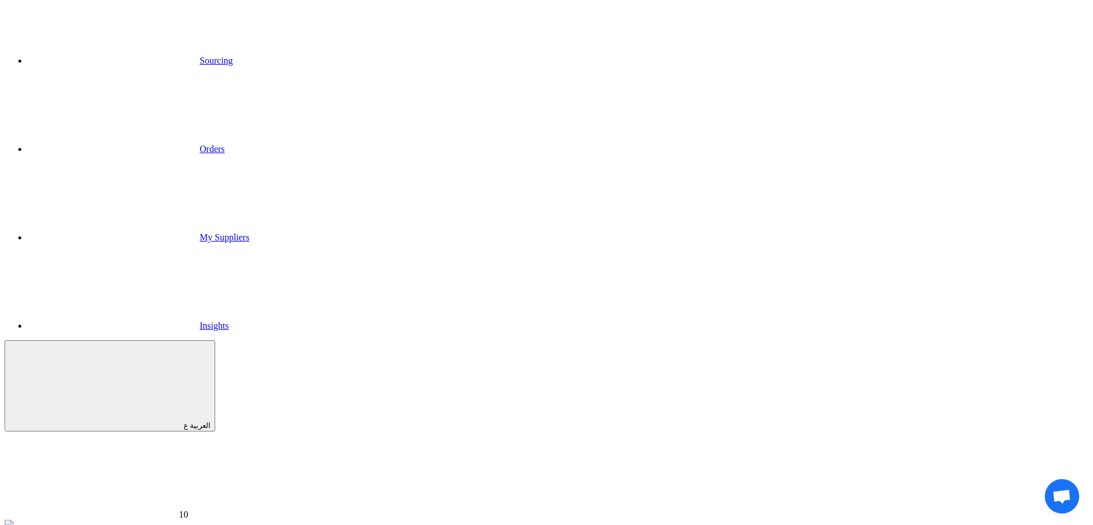
scroll to position [42, 0]
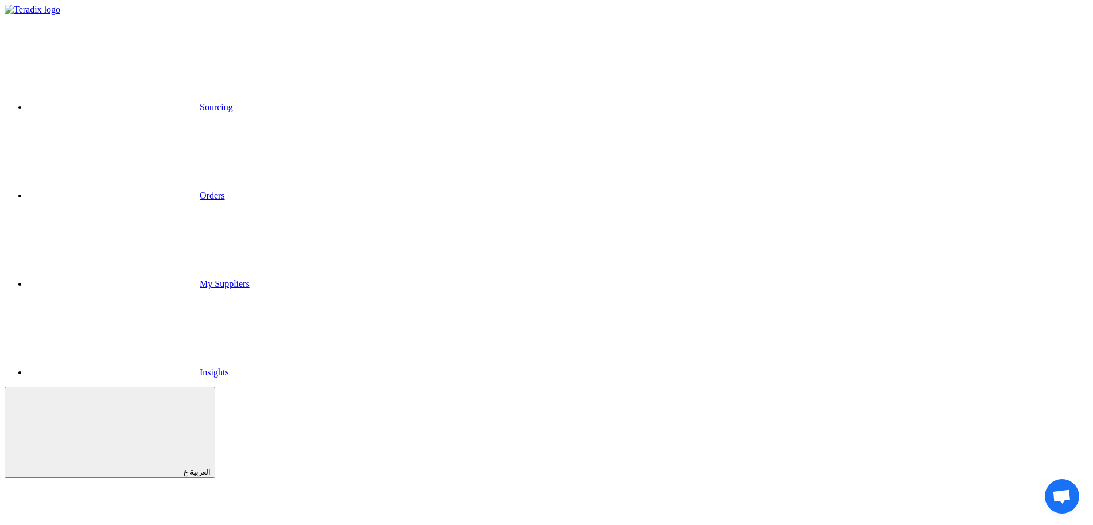
click at [233, 102] on link "Sourcing" at bounding box center [130, 107] width 205 height 10
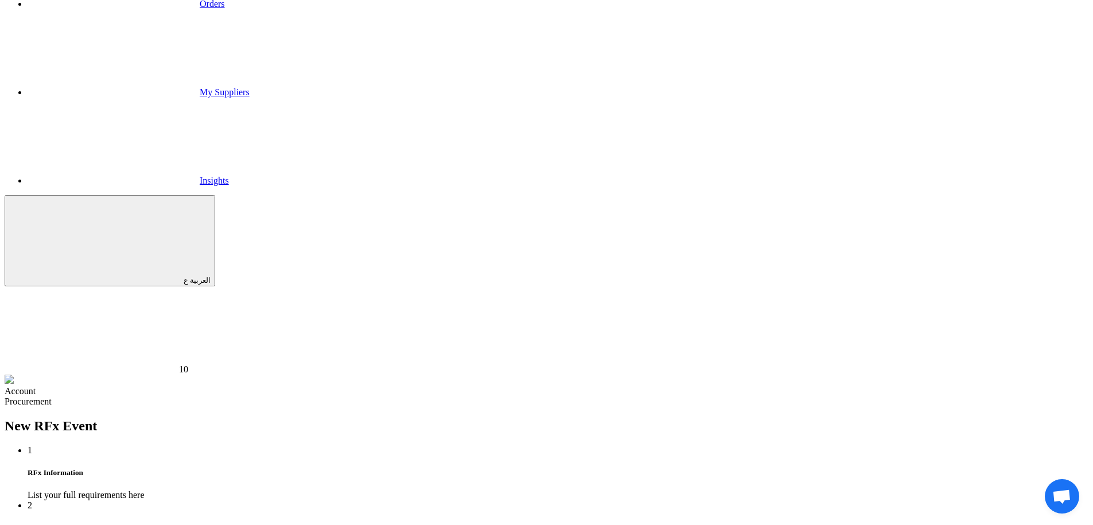
scroll to position [188, 0]
type input "[DATE]"
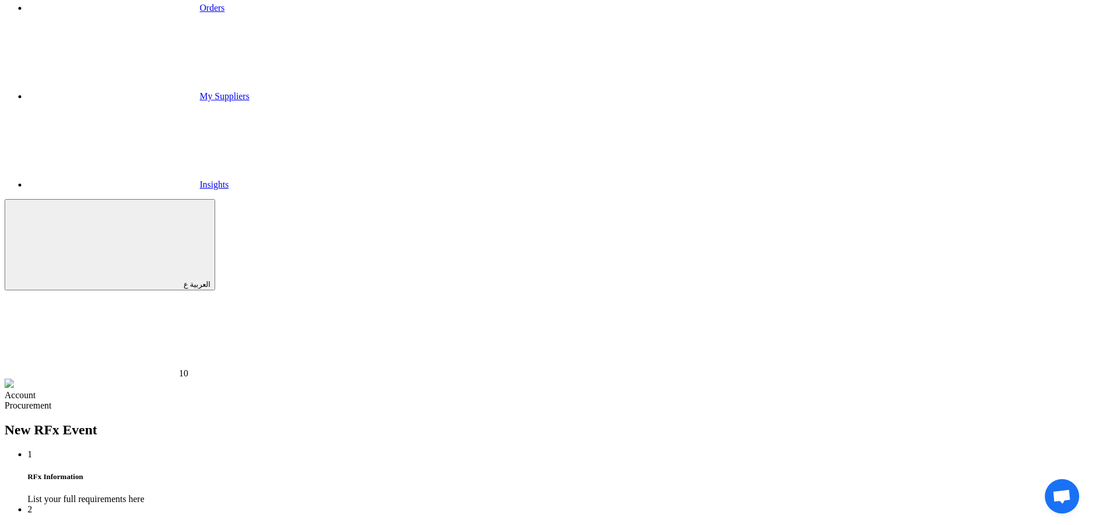
type input "01"
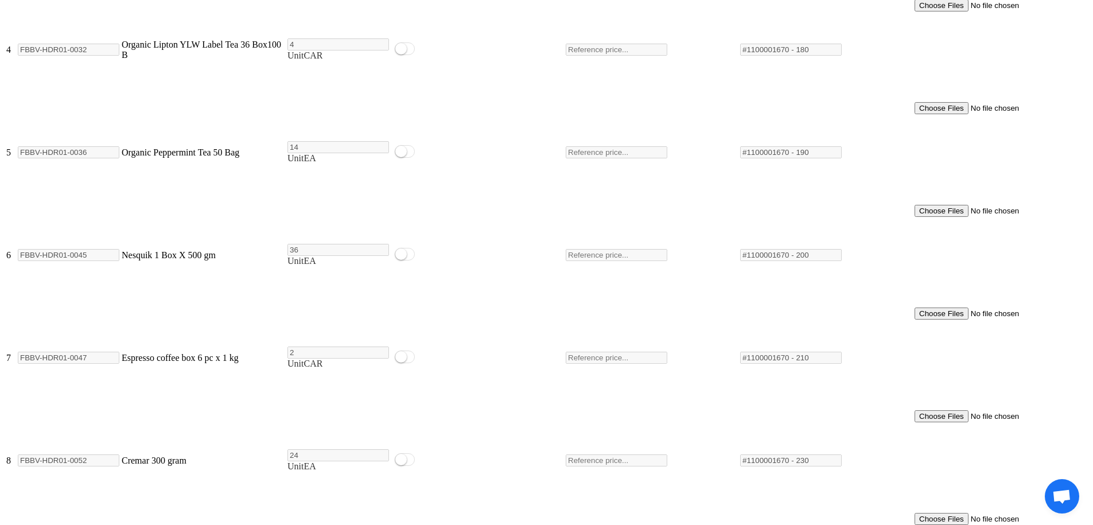
scroll to position [1752, 0]
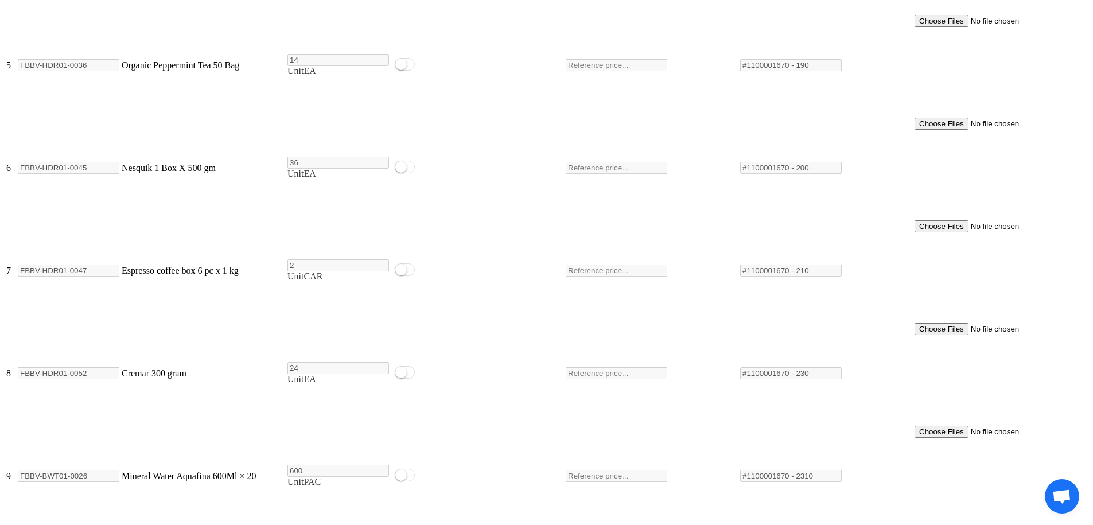
scroll to position [0, 0]
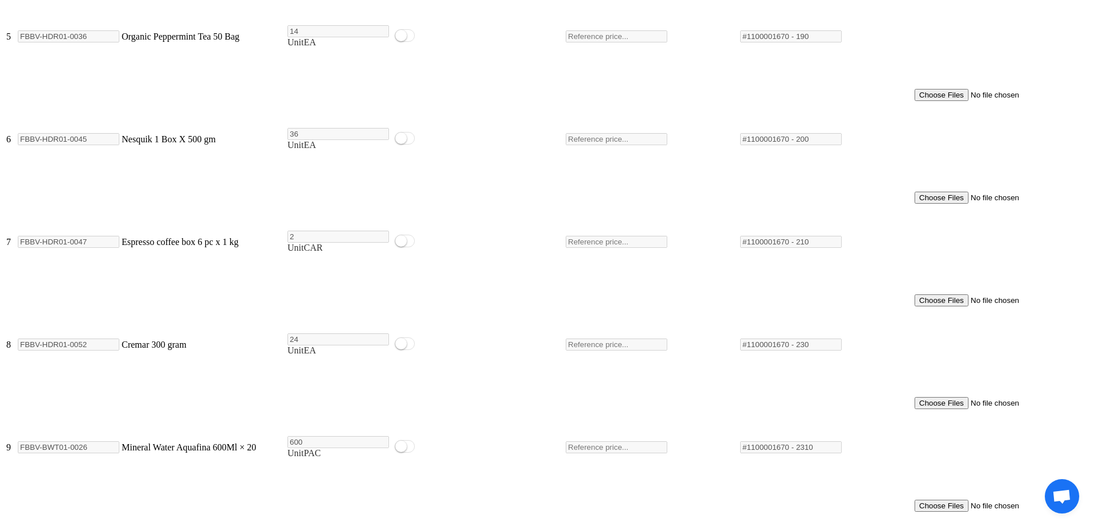
scroll to position [1852, 0]
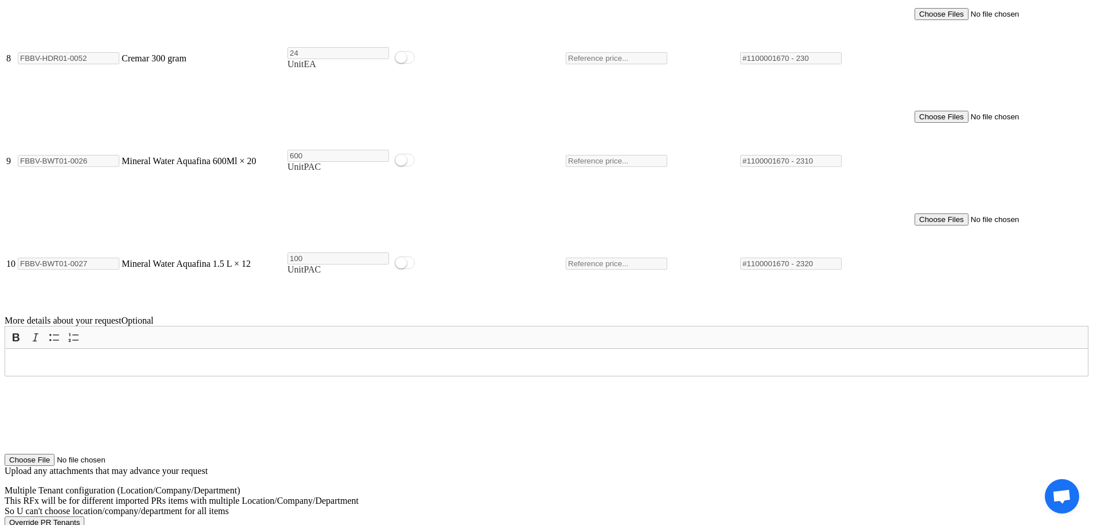
scroll to position [2147, 0]
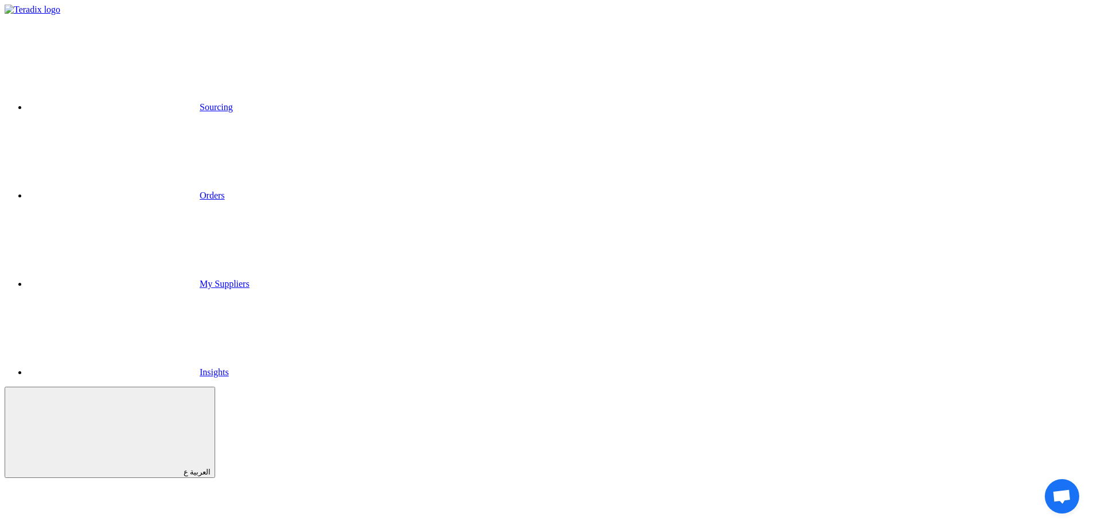
type input "Alpah"
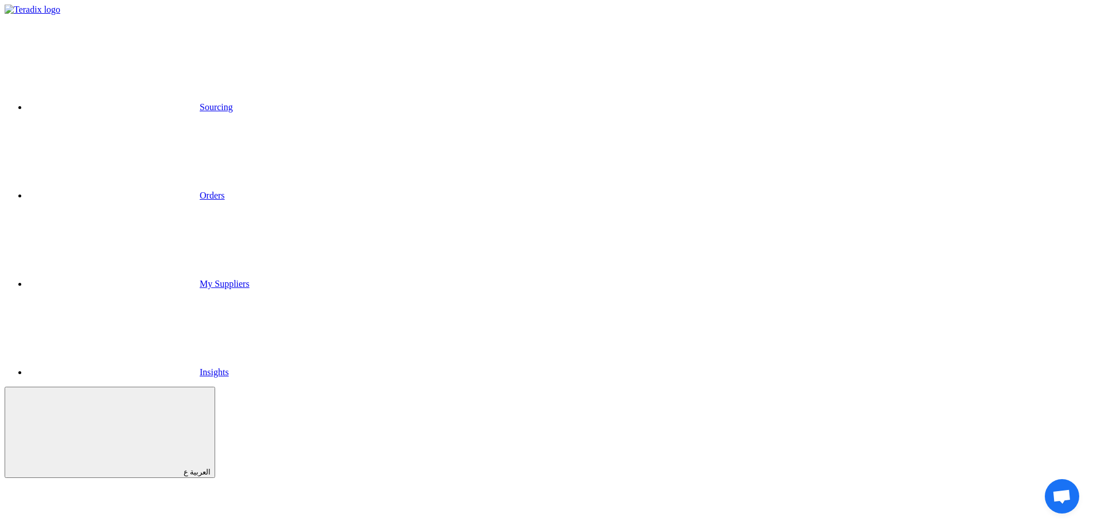
type input "[EMAIL_ADDRESS][DOMAIN_NAME]"
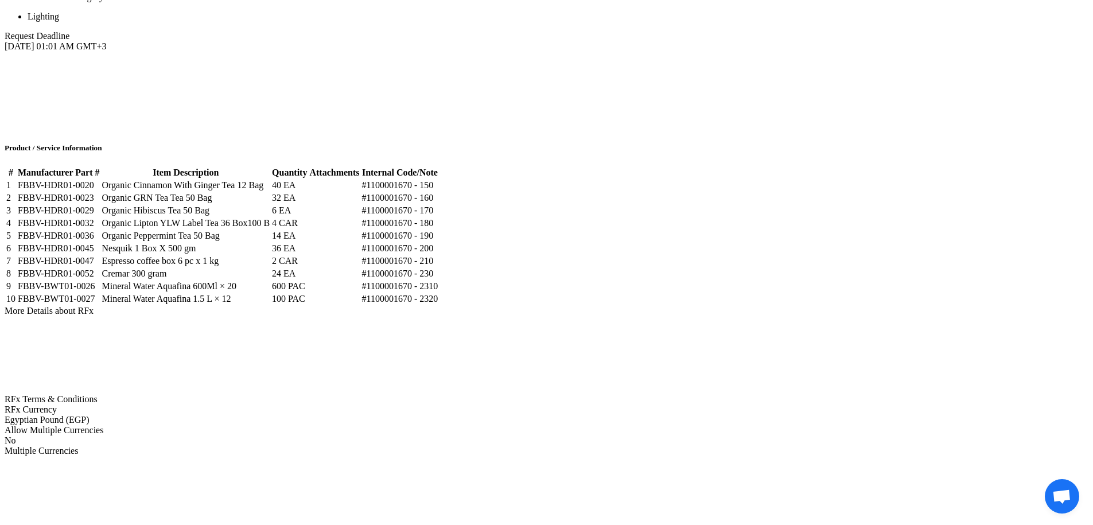
scroll to position [968, 0]
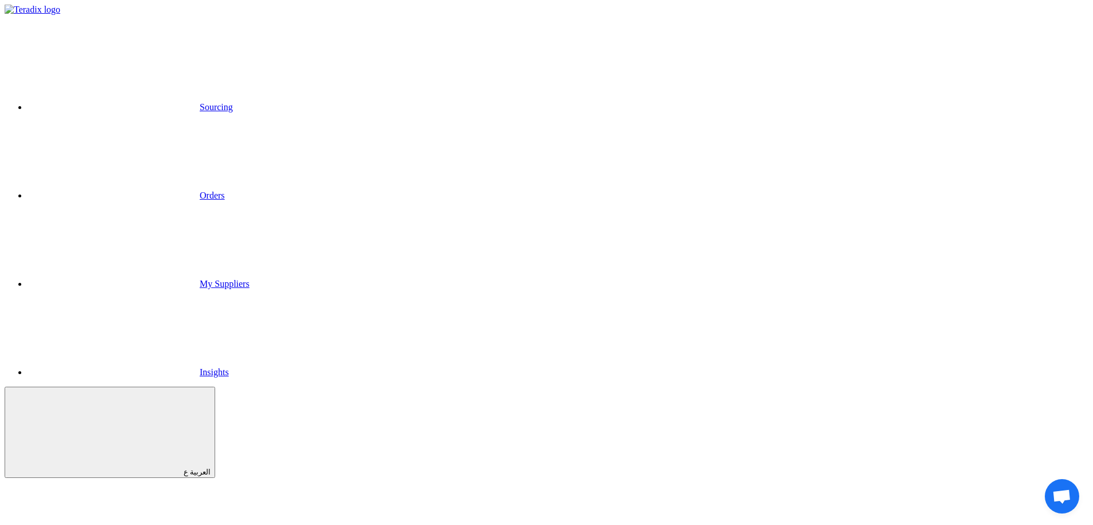
click at [233, 102] on link "Sourcing" at bounding box center [130, 107] width 205 height 10
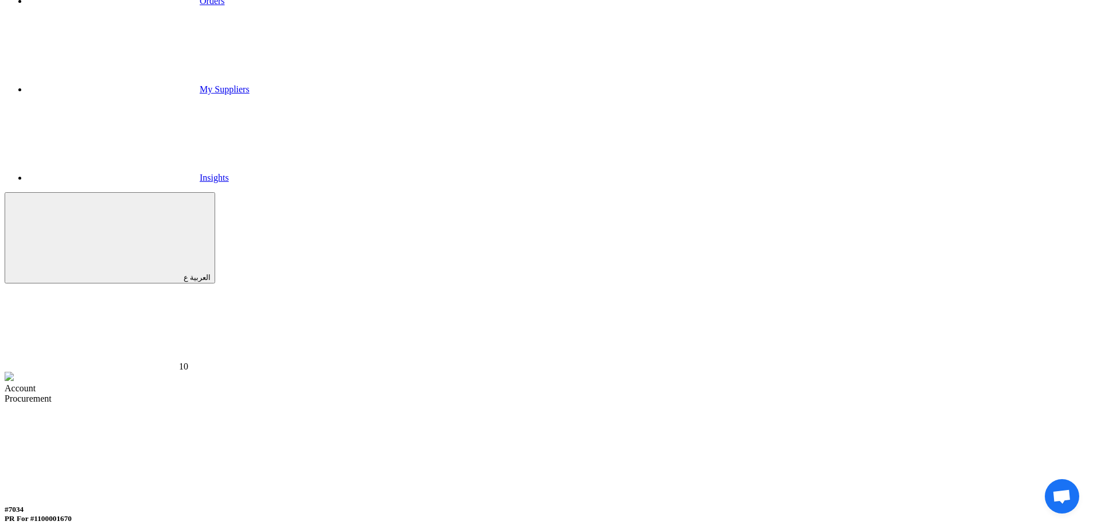
scroll to position [233, 0]
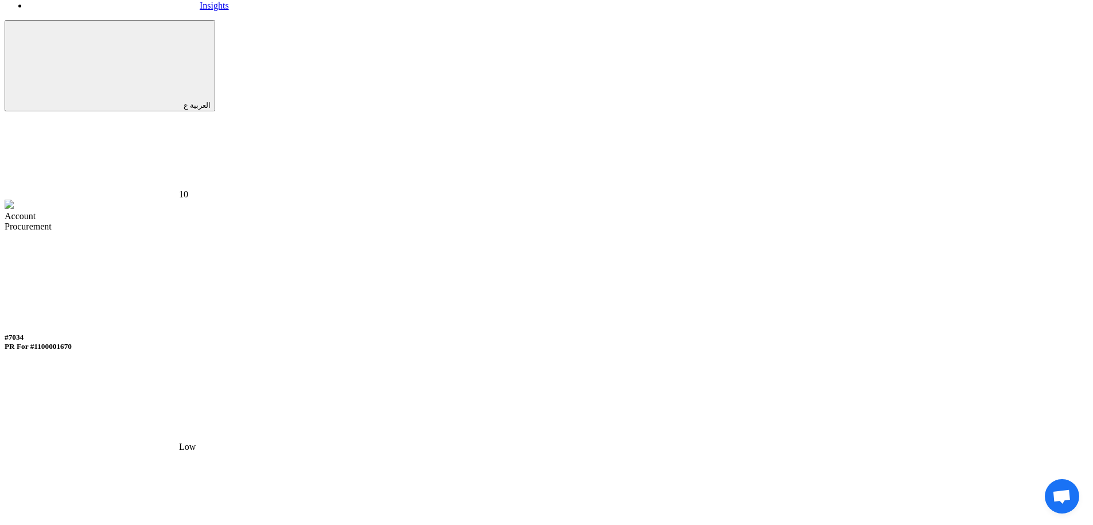
scroll to position [370, 0]
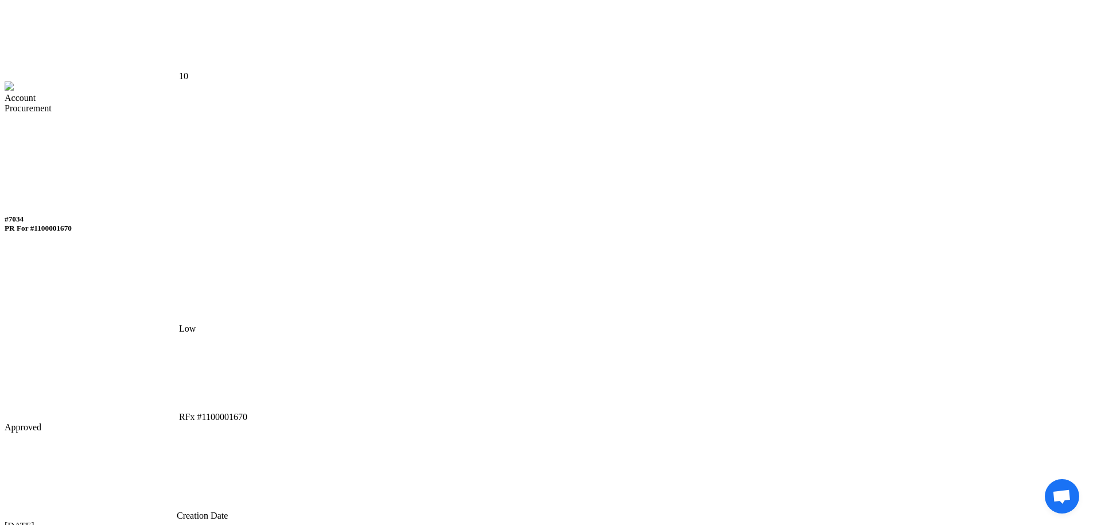
scroll to position [489, 0]
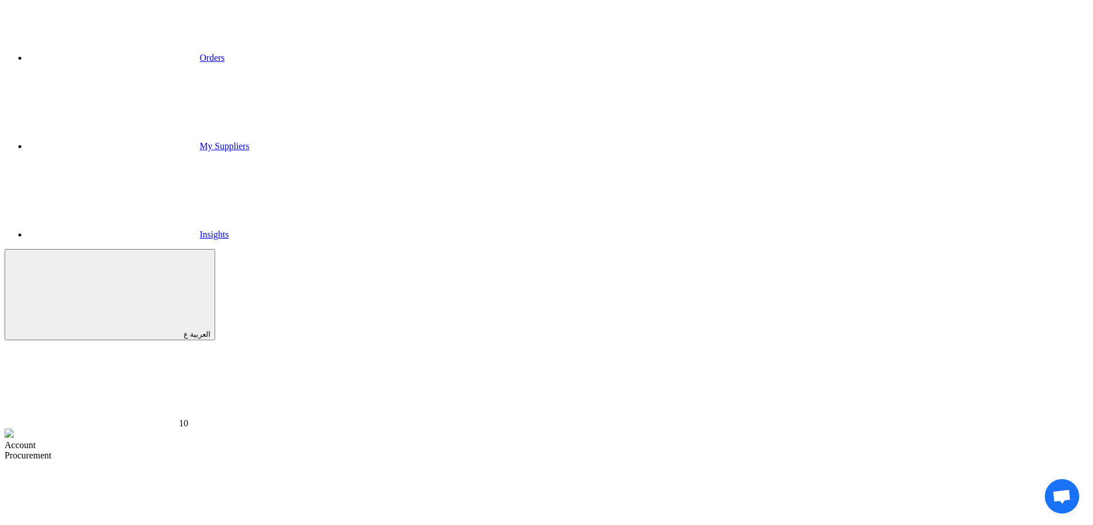
scroll to position [149, 0]
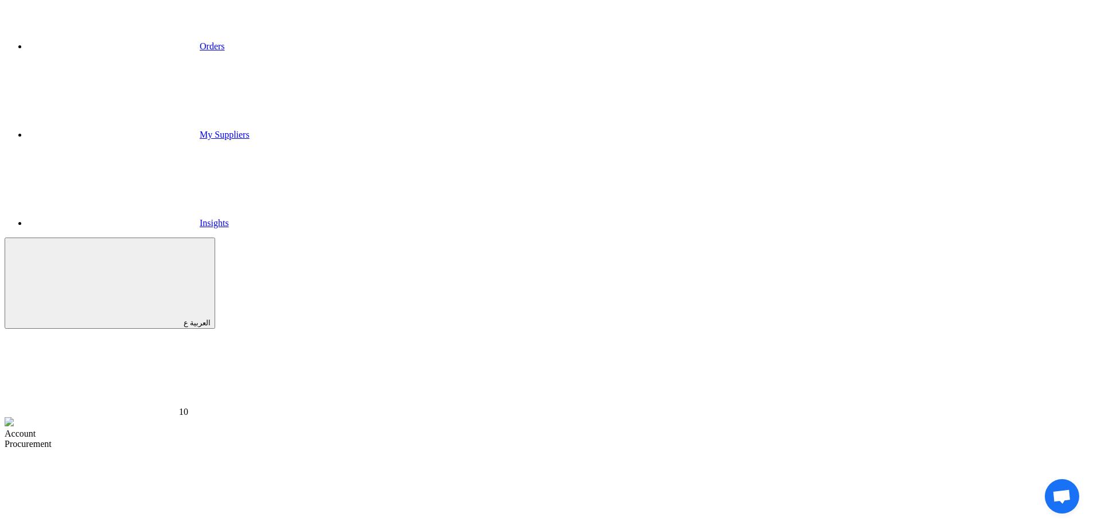
drag, startPoint x: 193, startPoint y: 223, endPoint x: 333, endPoint y: 223, distance: 139.9
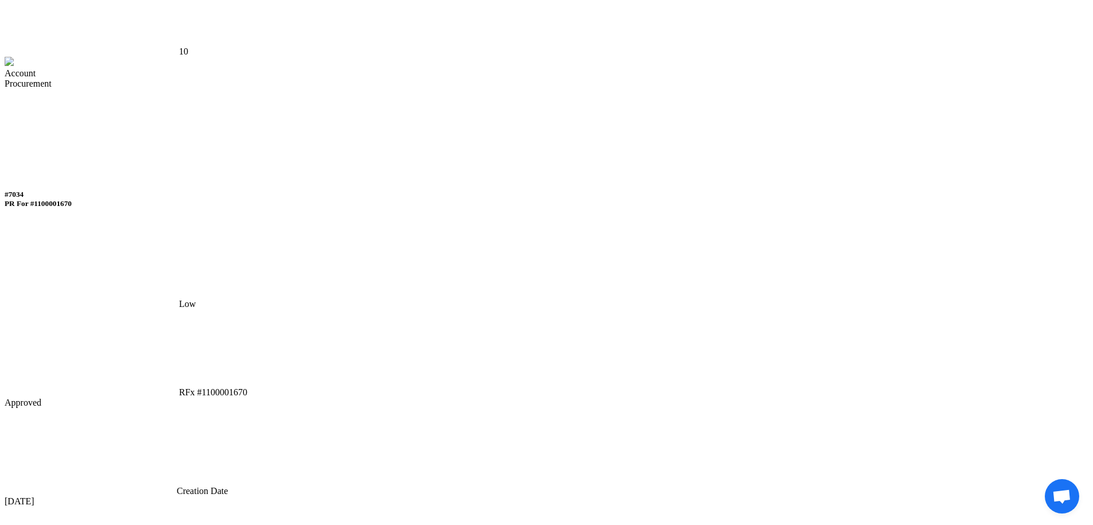
scroll to position [516, 0]
drag, startPoint x: 185, startPoint y: 169, endPoint x: 316, endPoint y: 161, distance: 131.0
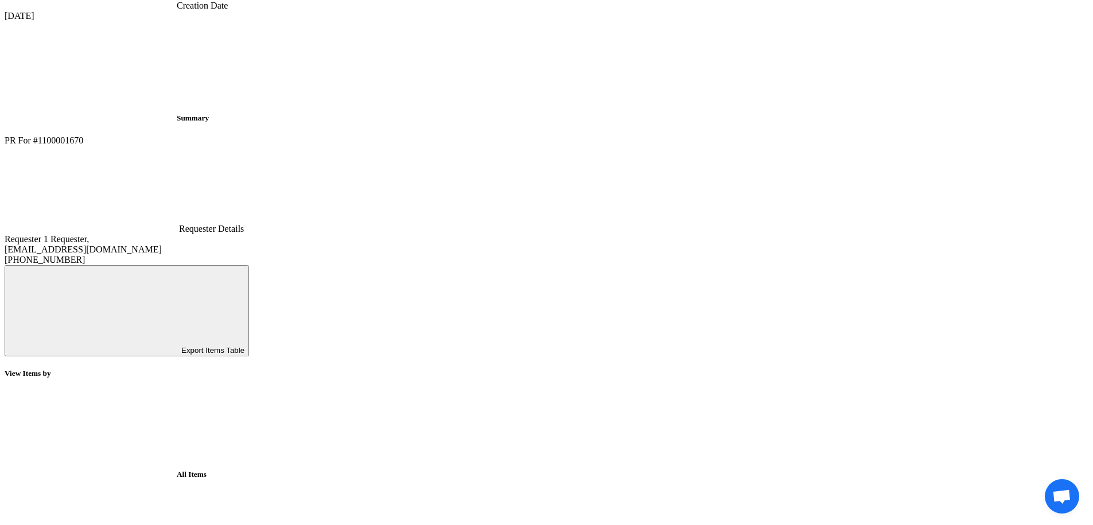
scroll to position [982, 0]
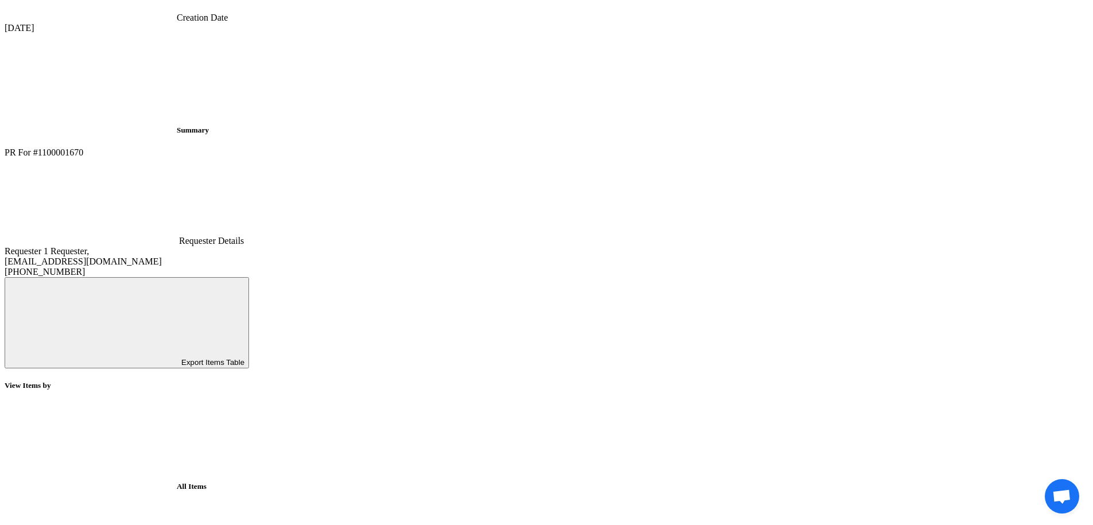
drag, startPoint x: 176, startPoint y: 175, endPoint x: 257, endPoint y: 171, distance: 81.5
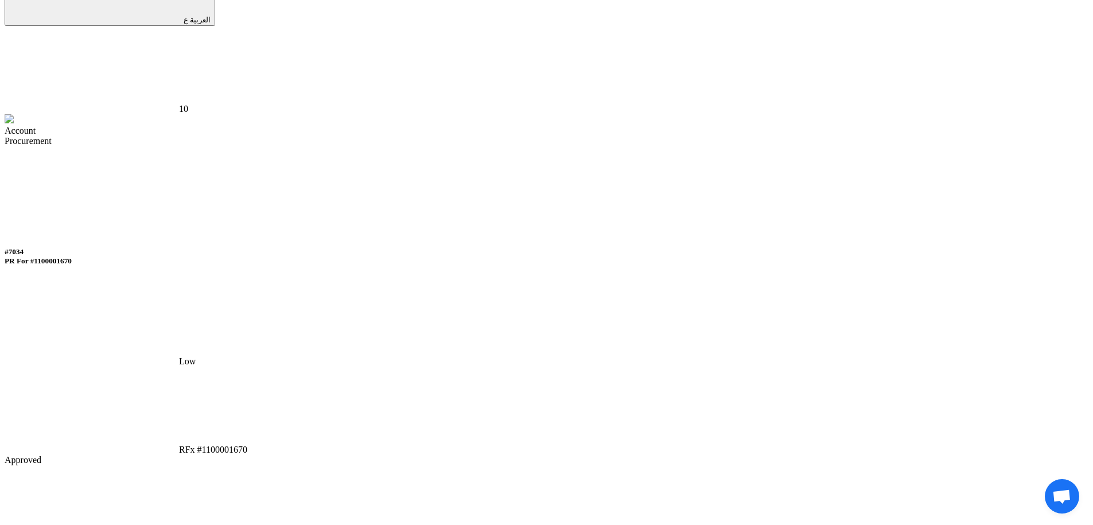
scroll to position [407, 0]
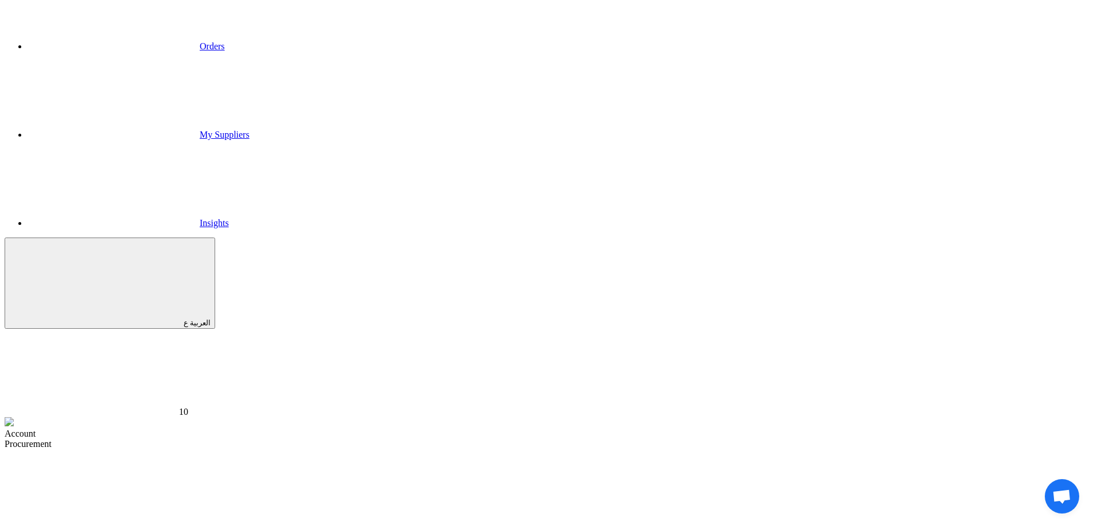
scroll to position [153, 0]
